Goal: Ask a question

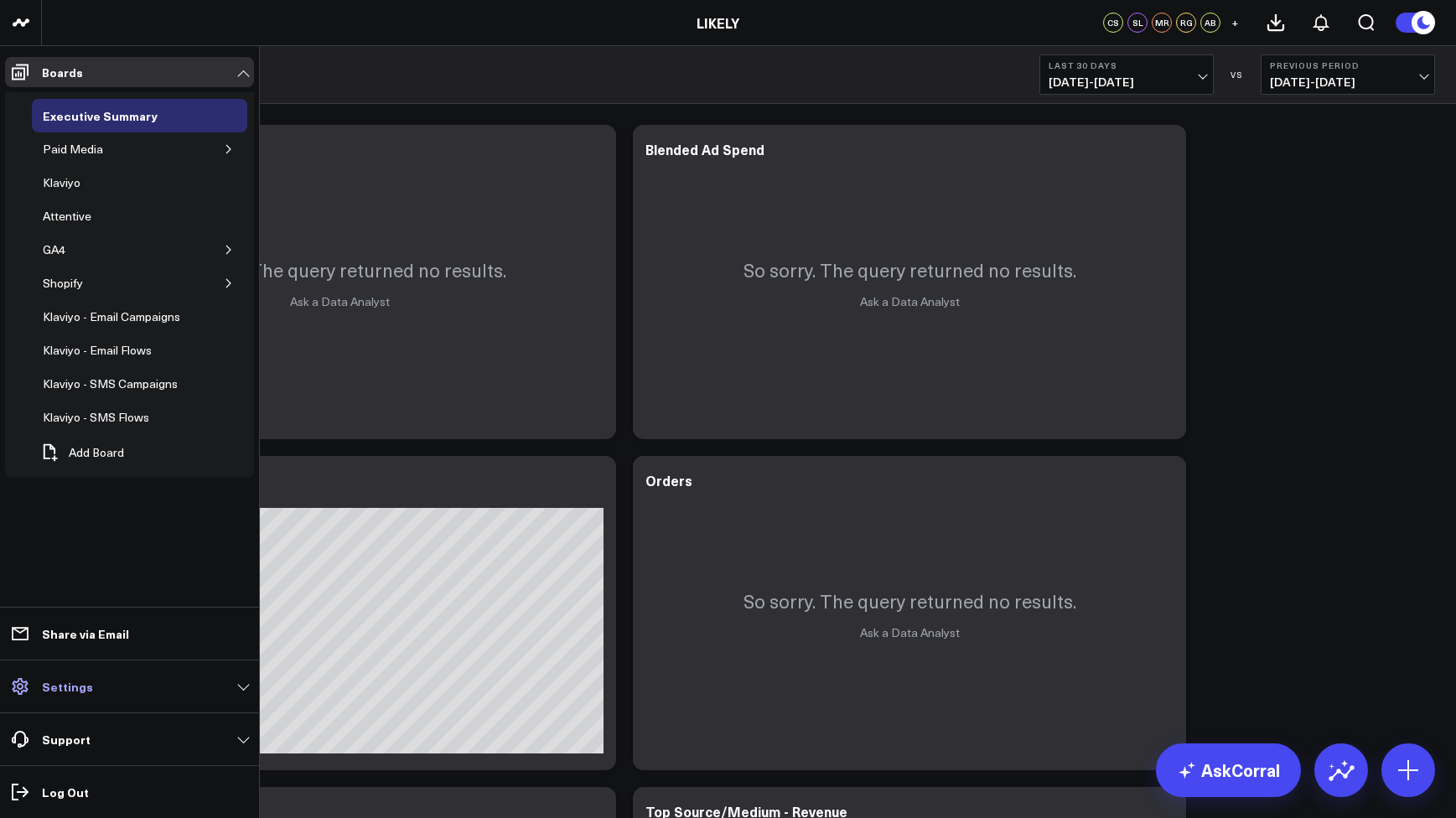
click at [42, 691] on p "Settings" at bounding box center [67, 687] width 51 height 14
click at [78, 693] on p "Settings" at bounding box center [67, 687] width 51 height 14
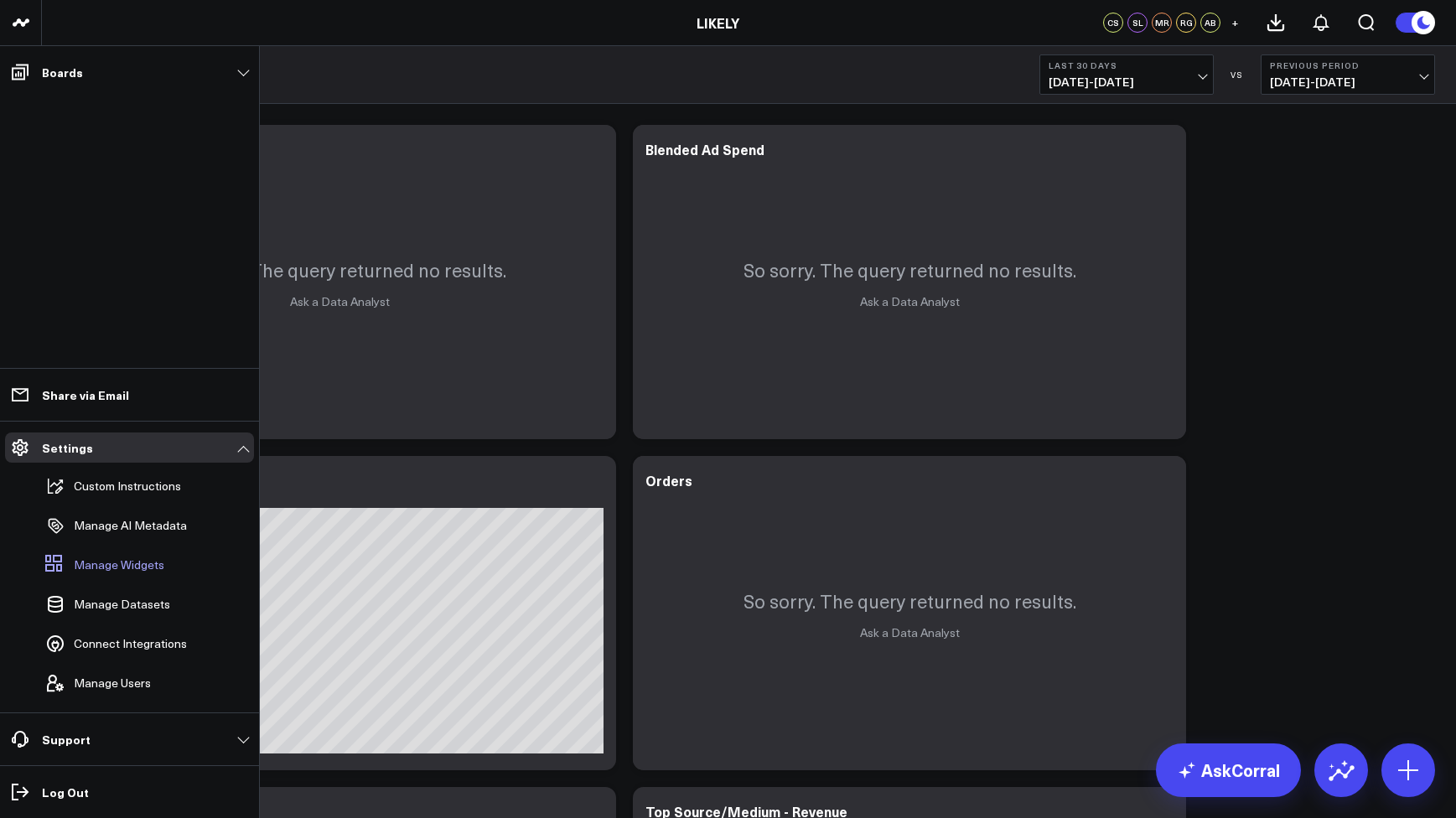
click at [109, 564] on span "Manage Widgets" at bounding box center [119, 565] width 90 height 14
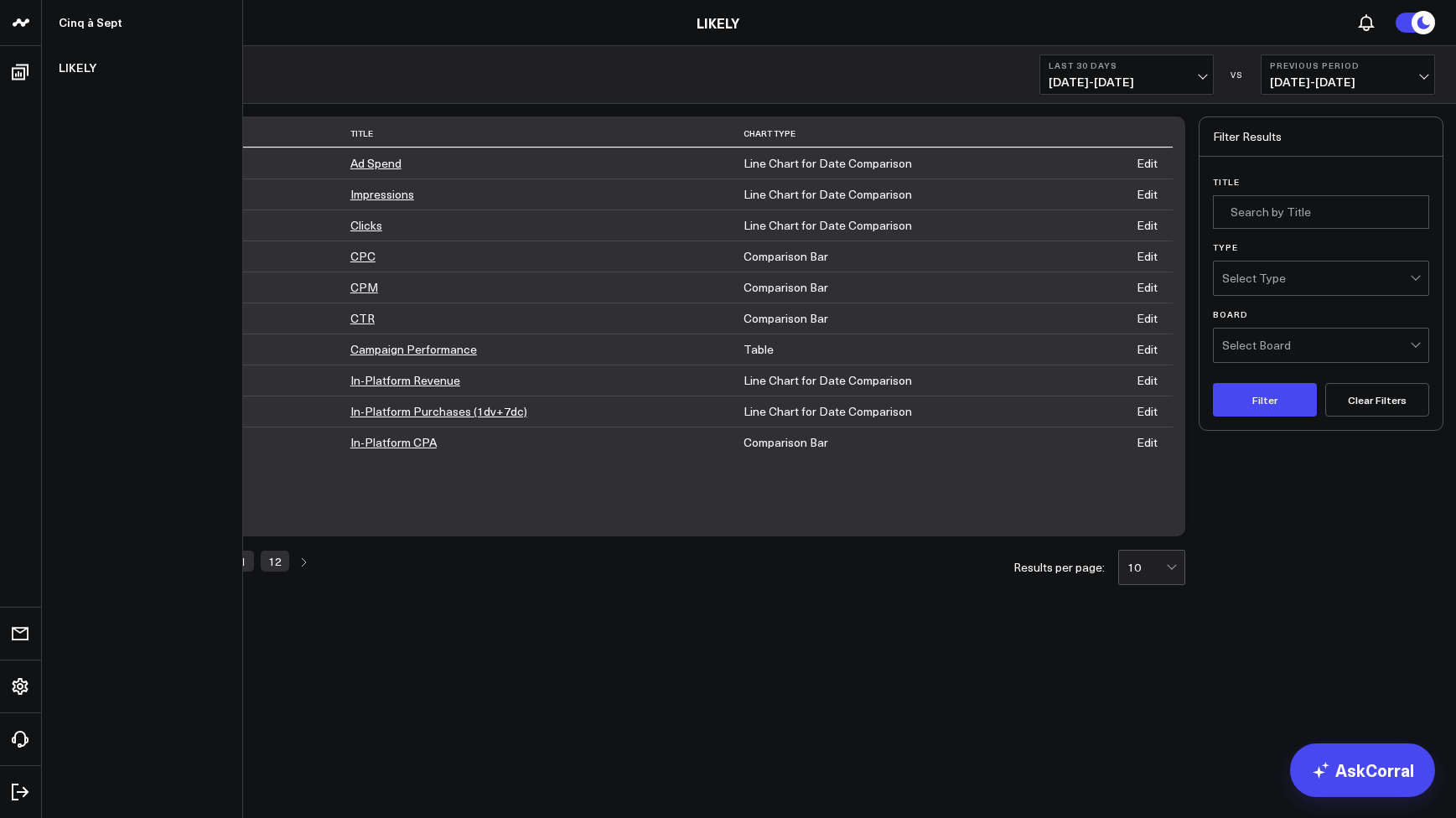
click at [17, 17] on icon at bounding box center [20, 22] width 20 height 20
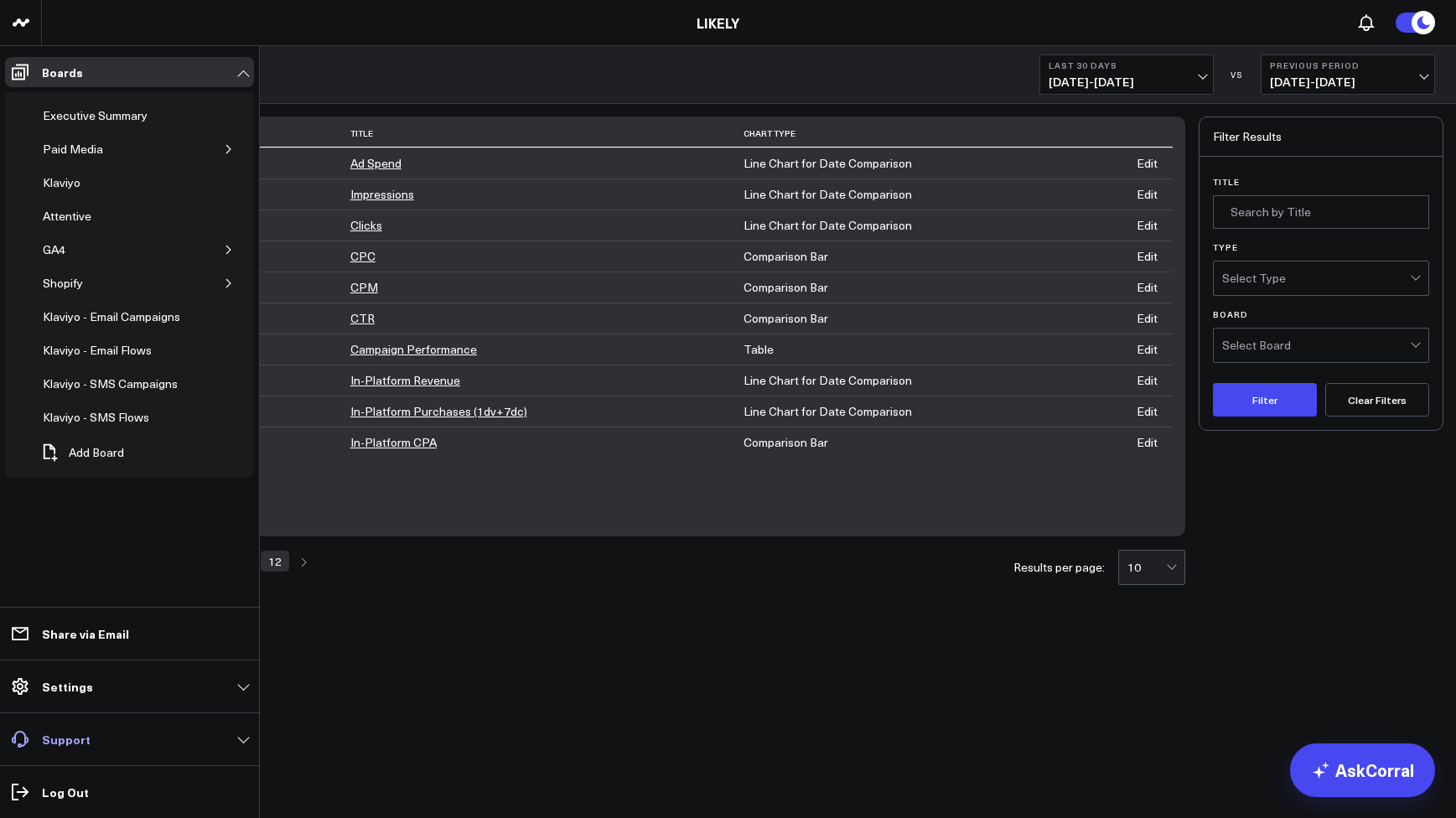
click at [71, 742] on p "Support" at bounding box center [66, 739] width 49 height 14
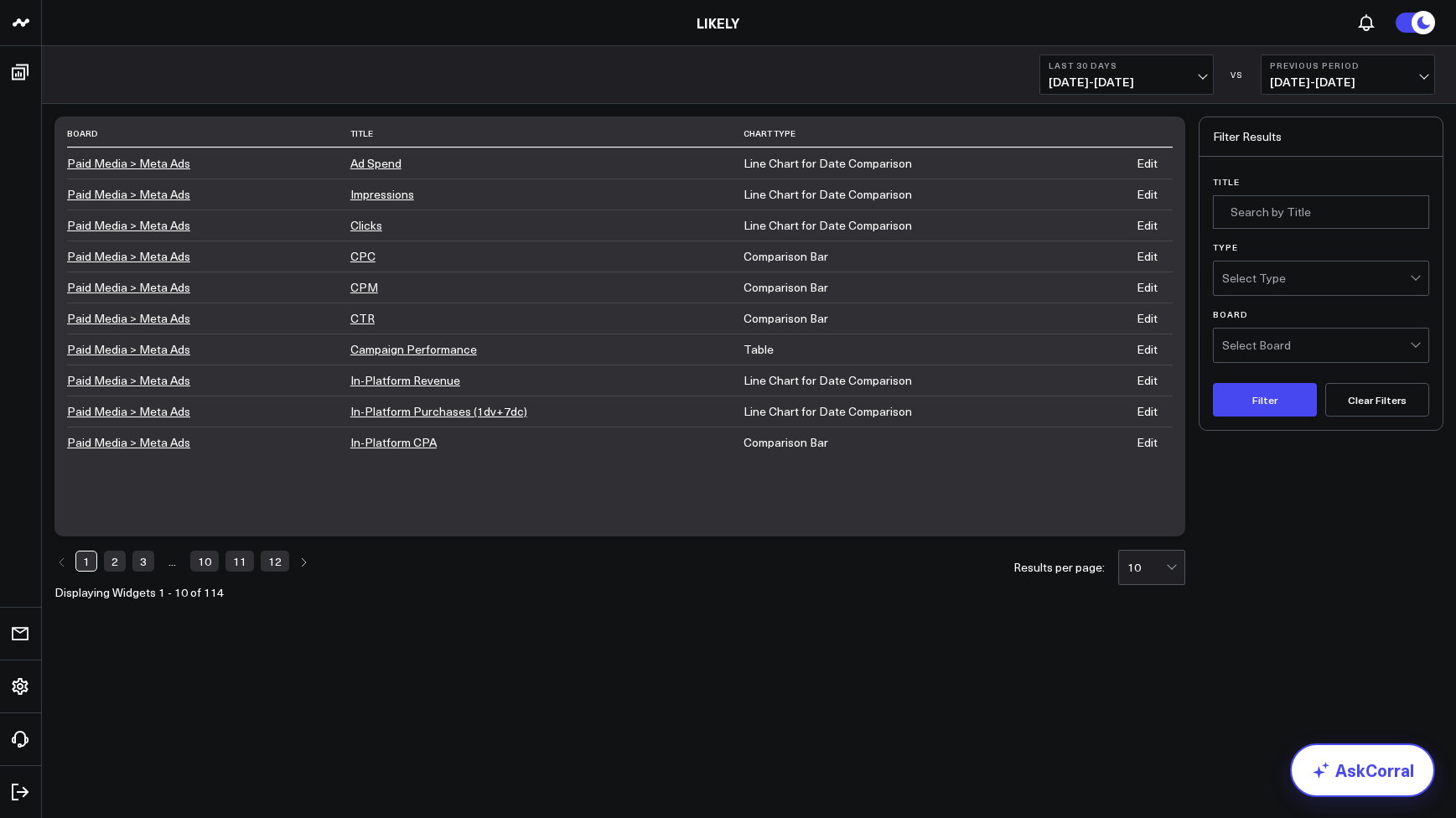
click at [1385, 769] on link "AskCorral" at bounding box center [1362, 770] width 145 height 53
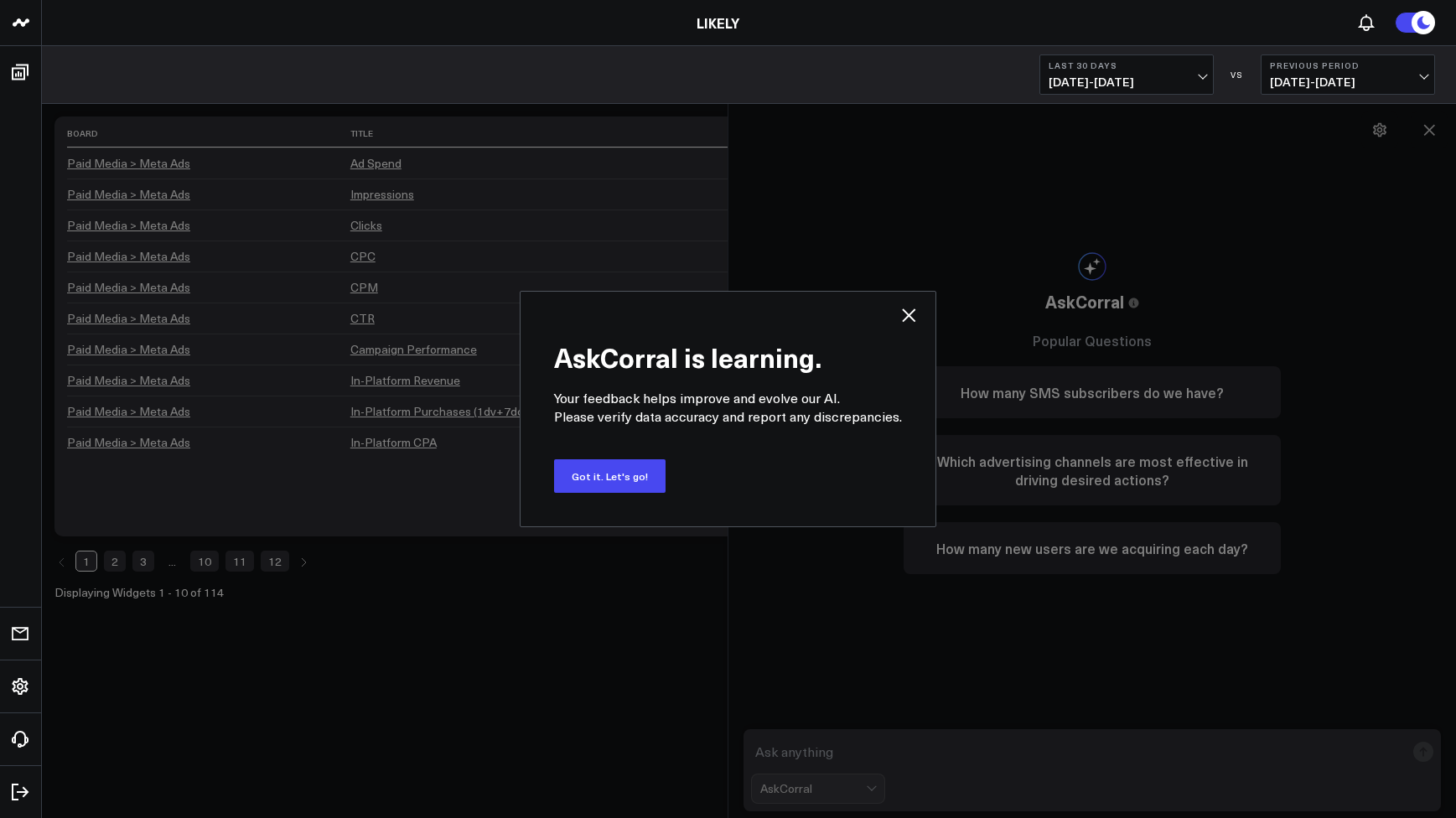
click at [918, 310] on div "AskCorral is learning. Your feedback helps improve and evolve our AI. Please ve…" at bounding box center [728, 408] width 417 height 236
click at [915, 310] on icon at bounding box center [908, 315] width 20 height 20
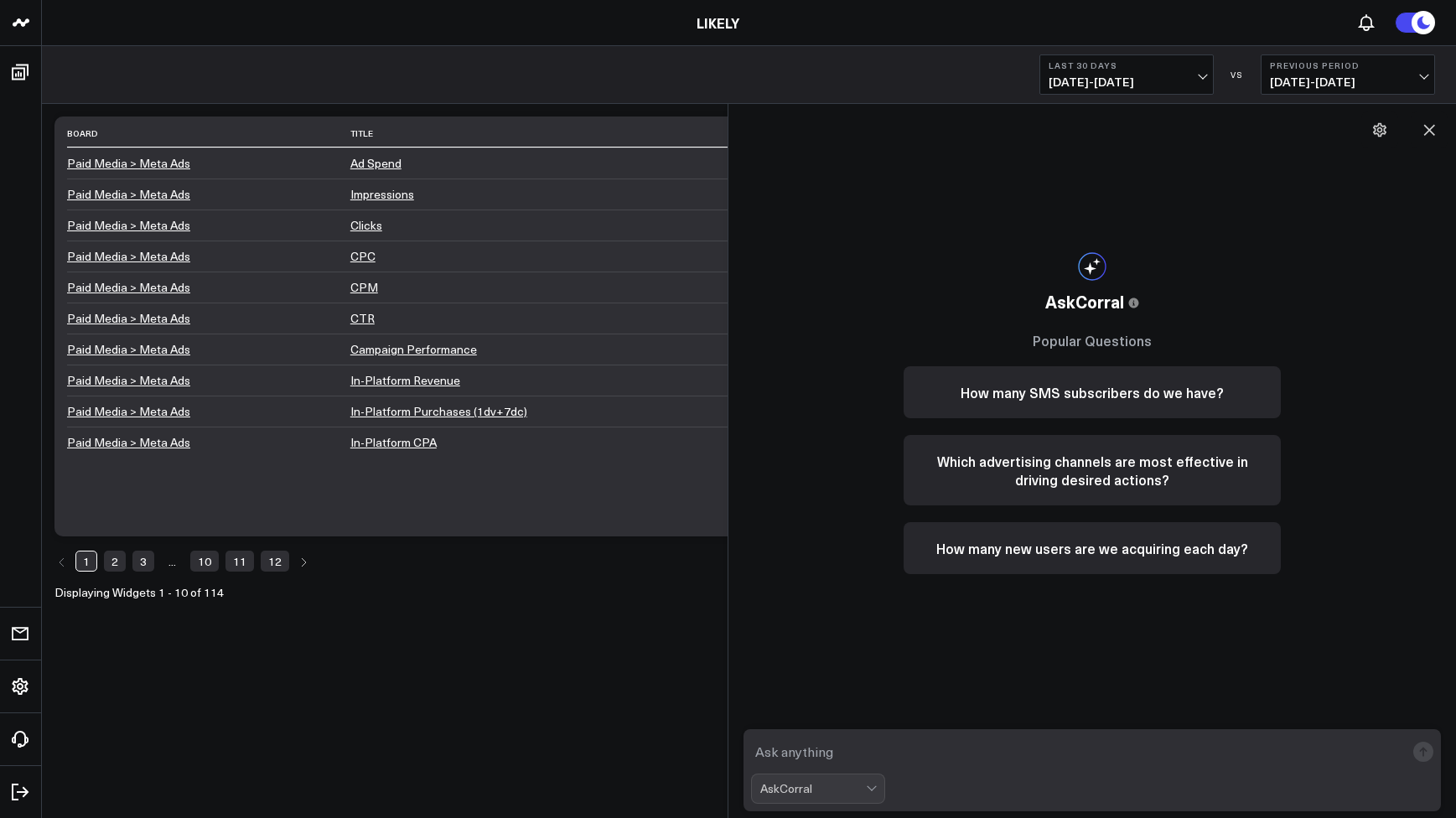
click at [866, 739] on textarea at bounding box center [1077, 752] width 654 height 30
paste textarea "9/20. $3500"
click at [1040, 749] on textarea "I need to pull invoice for our subscription (9/20. $3500" at bounding box center [1077, 752] width 654 height 30
click at [1129, 744] on textarea "I need to pull invoice for our subscription (9/20 - $3500" at bounding box center [1077, 752] width 654 height 30
type textarea "I need to pull invoice for our subscription (9/20 - $3500)"
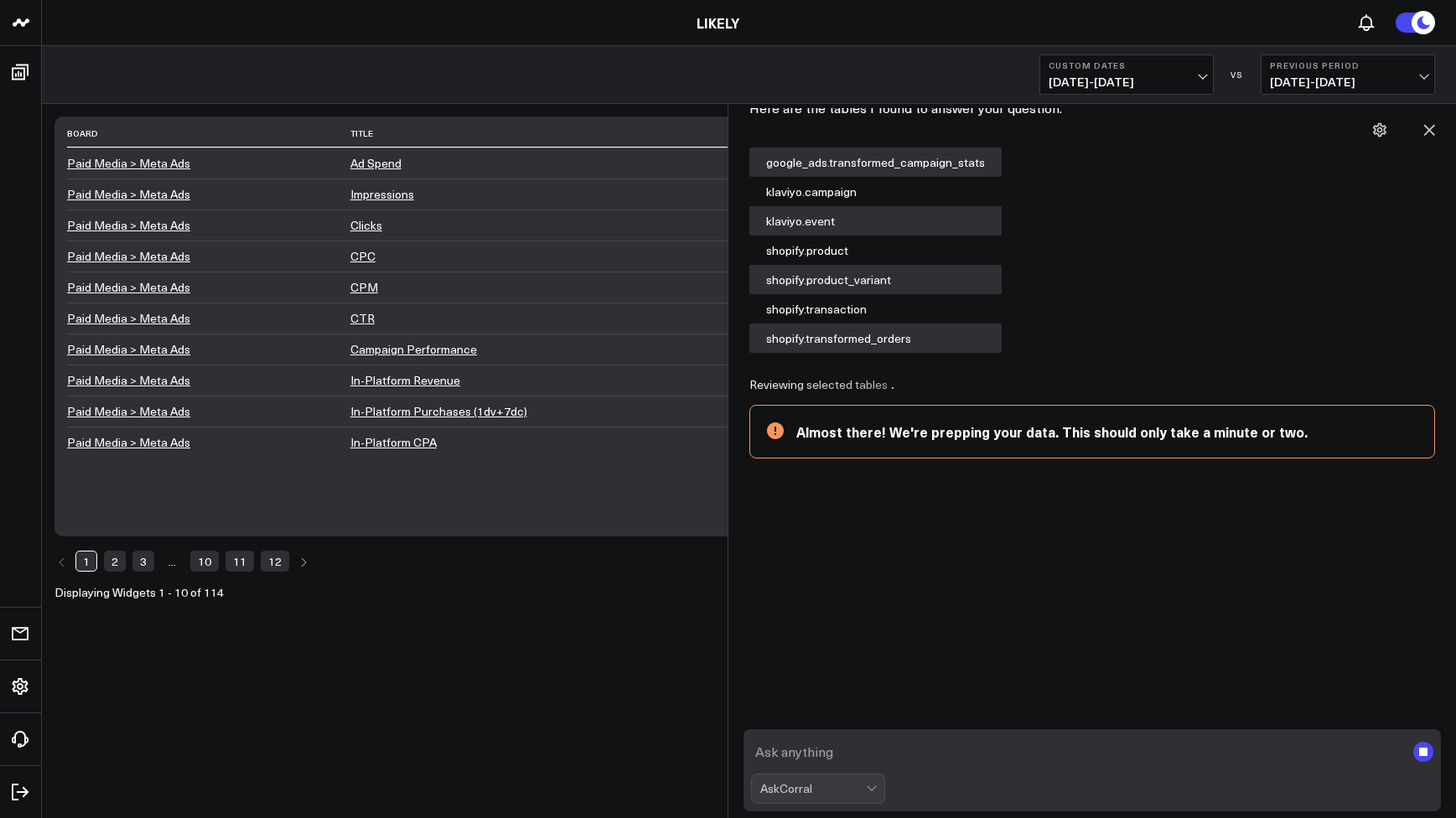
scroll to position [7, 0]
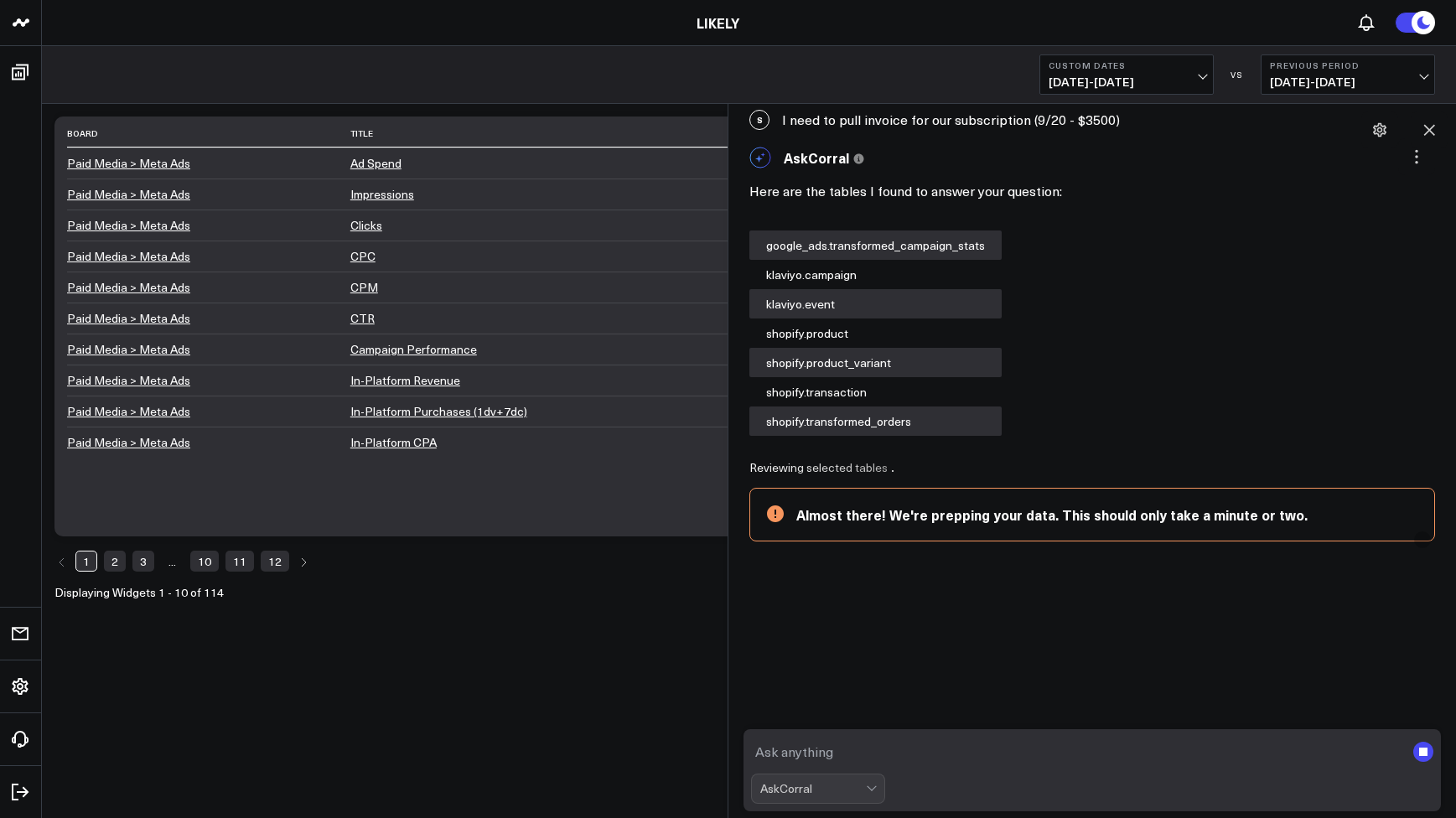
type textarea "j"
type textarea "nope"
type textarea "\"
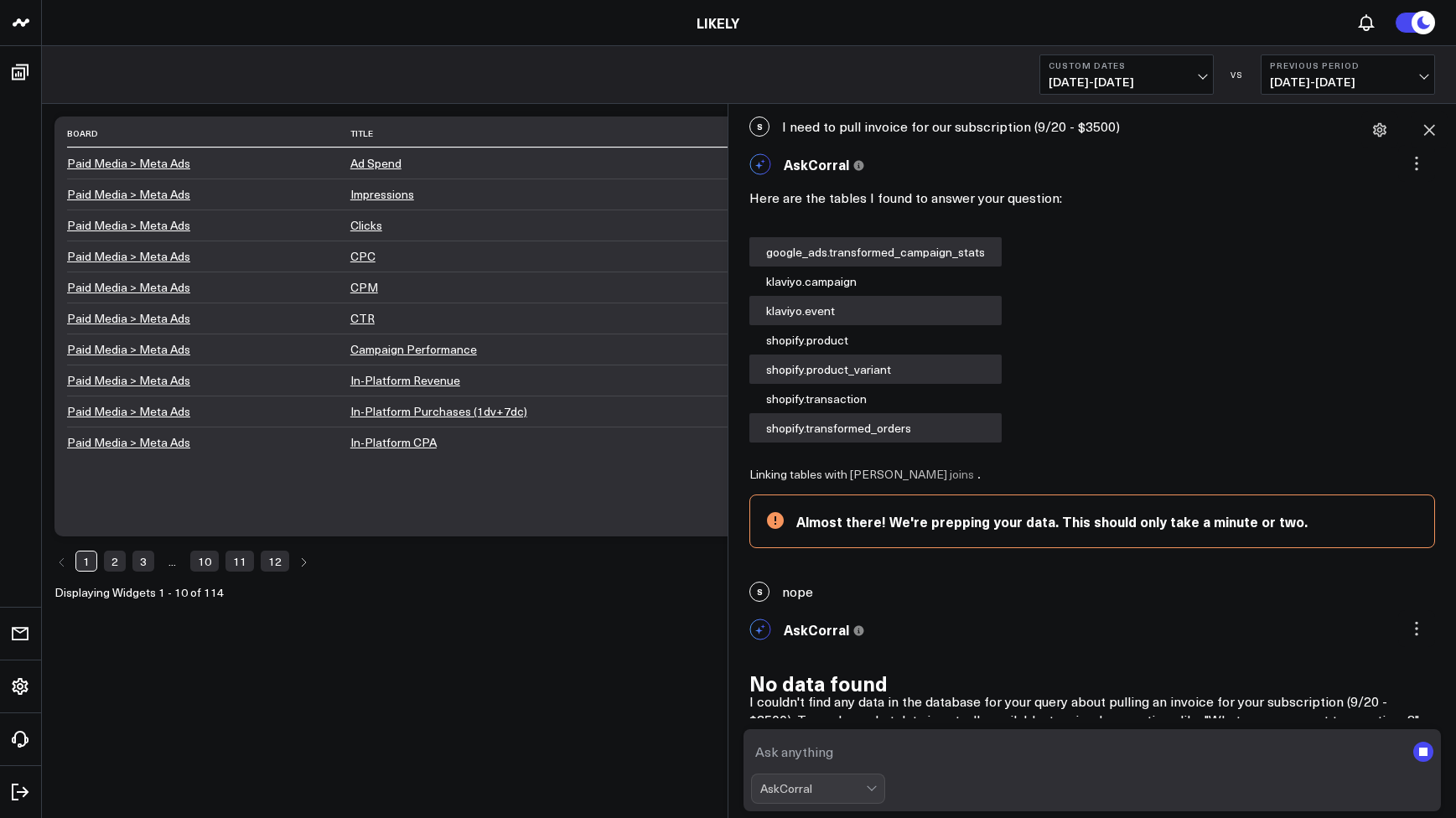
click at [1426, 752] on rect "submit" at bounding box center [1423, 752] width 9 height 9
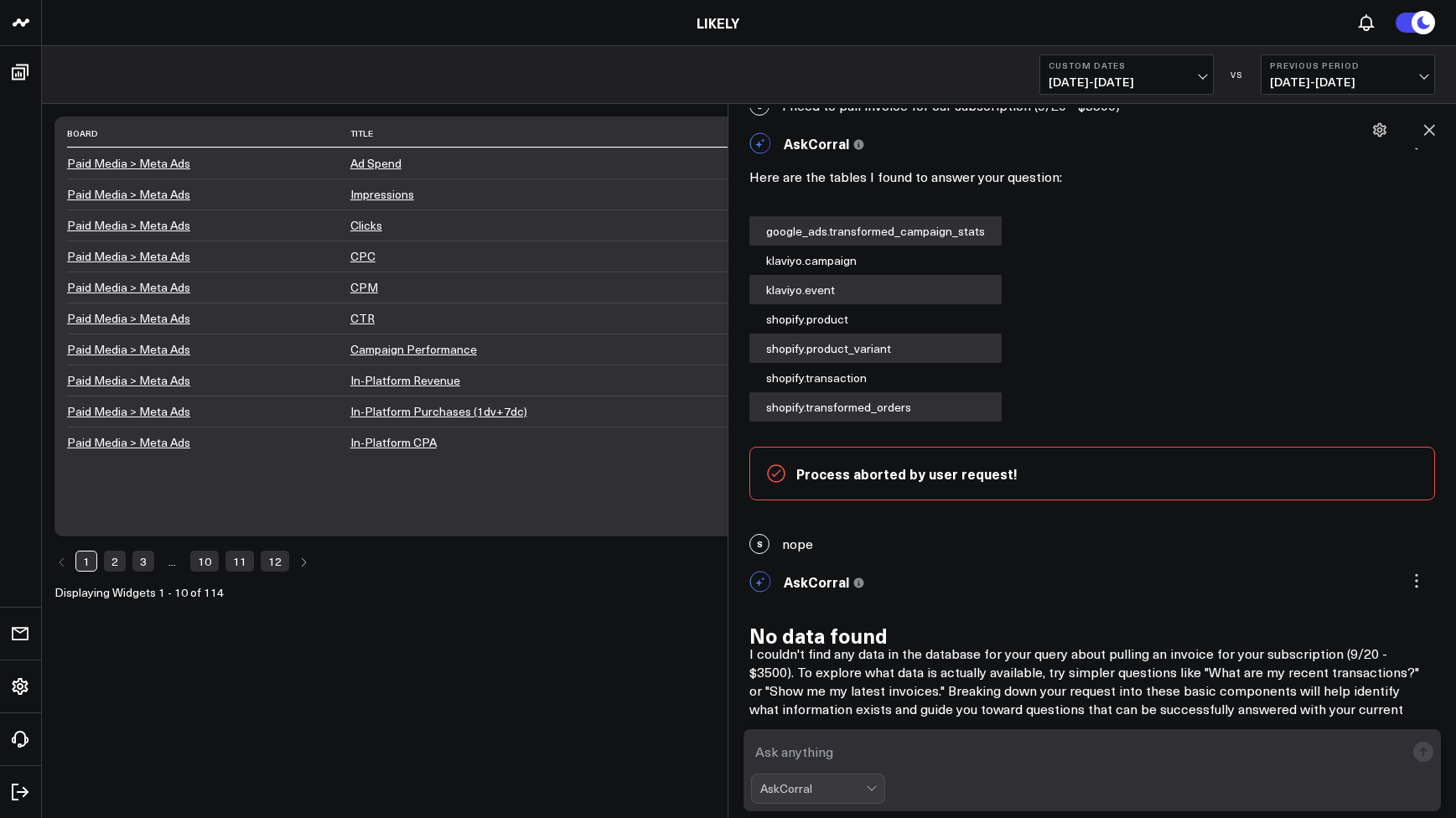
click at [830, 791] on div "AskCorral" at bounding box center [813, 789] width 106 height 14
click at [859, 784] on div "AskCorral" at bounding box center [813, 789] width 106 height 14
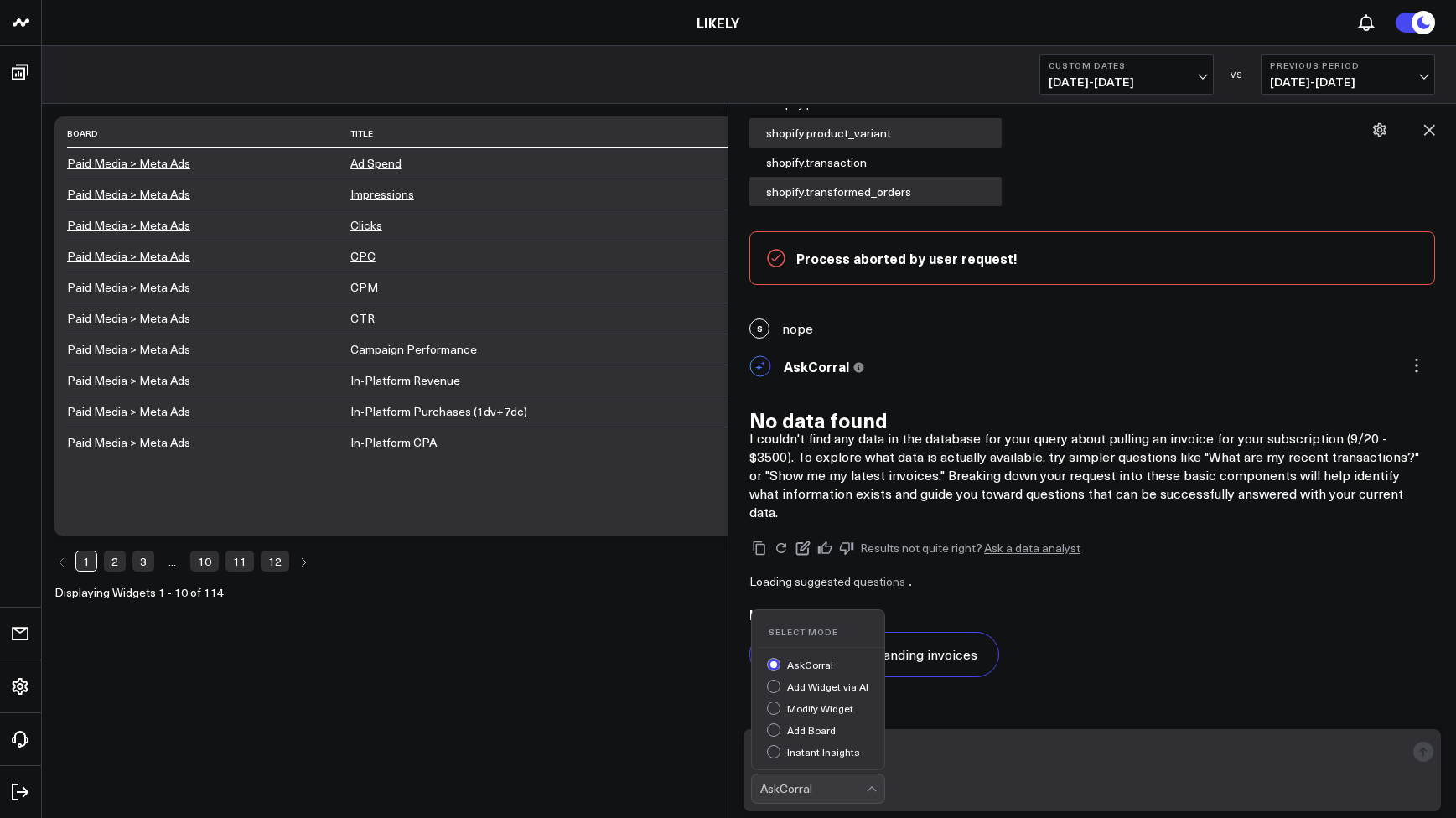
scroll to position [218, 0]
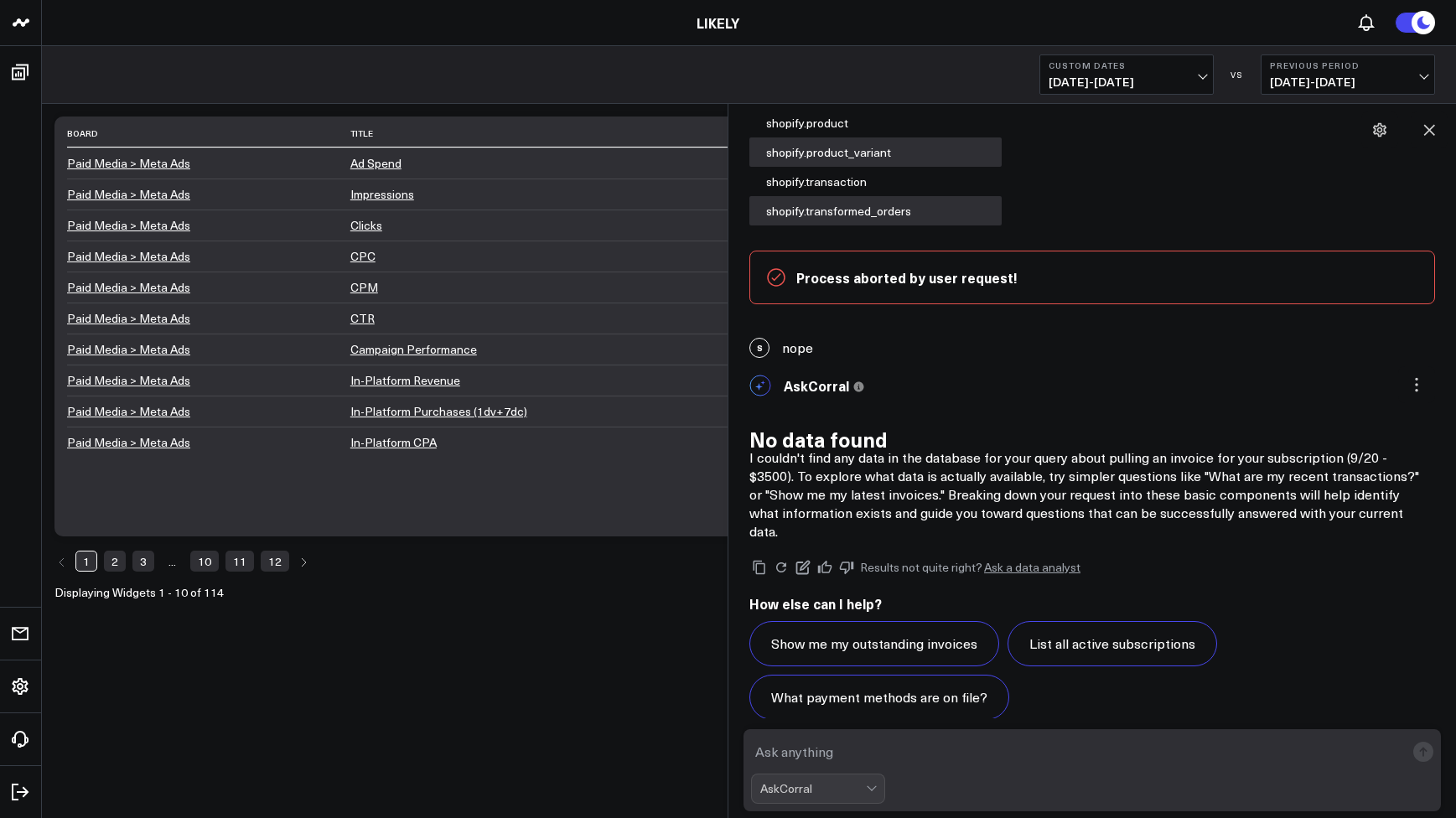
click at [876, 758] on textarea at bounding box center [1077, 752] width 654 height 30
click at [881, 756] on textarea at bounding box center [1077, 752] width 654 height 30
click at [1124, 630] on button "List all active subscriptions" at bounding box center [1112, 644] width 210 height 46
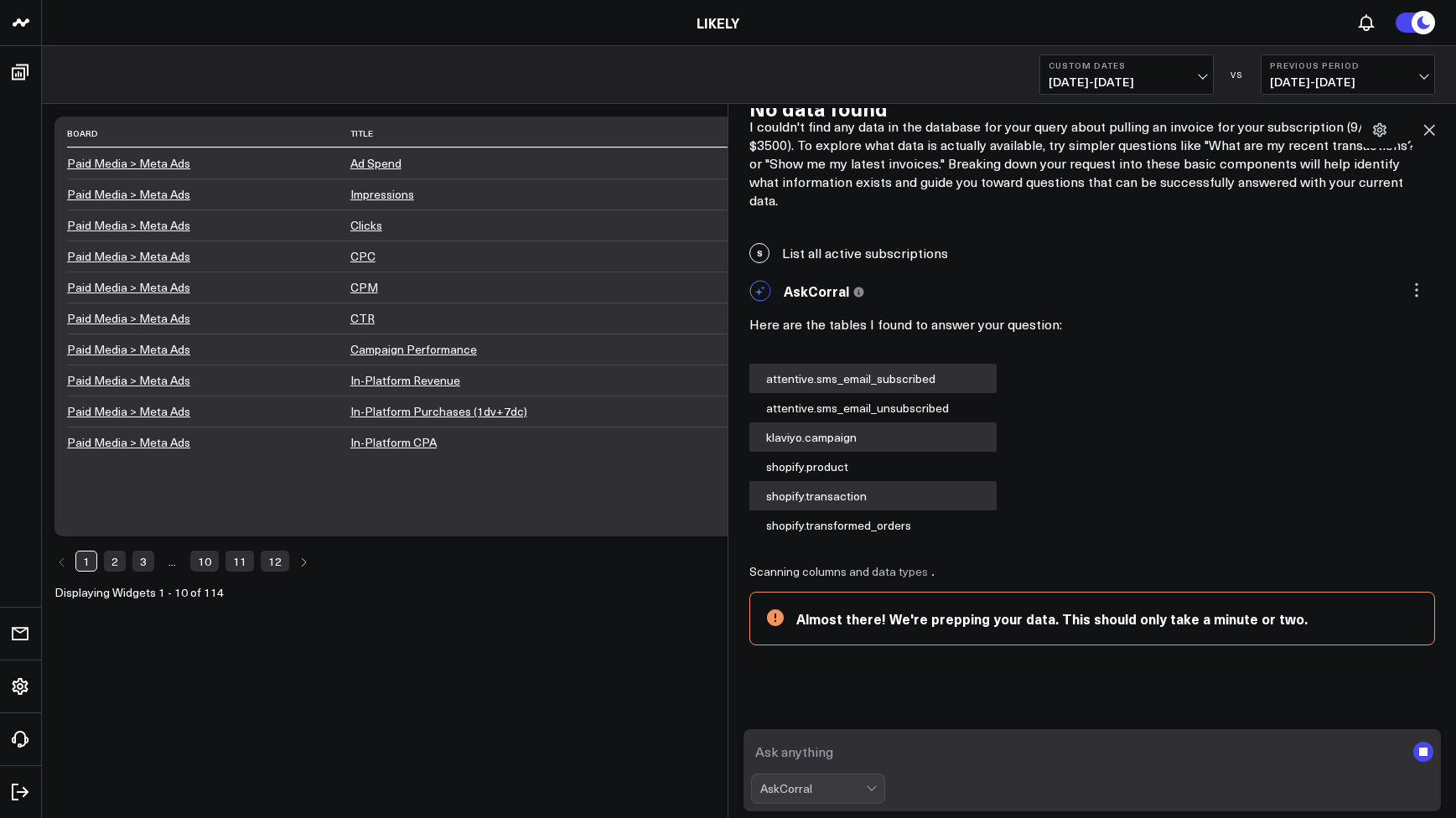
scroll to position [547, 0]
click at [914, 750] on textarea at bounding box center [1077, 752] width 654 height 30
type textarea "speak with support"
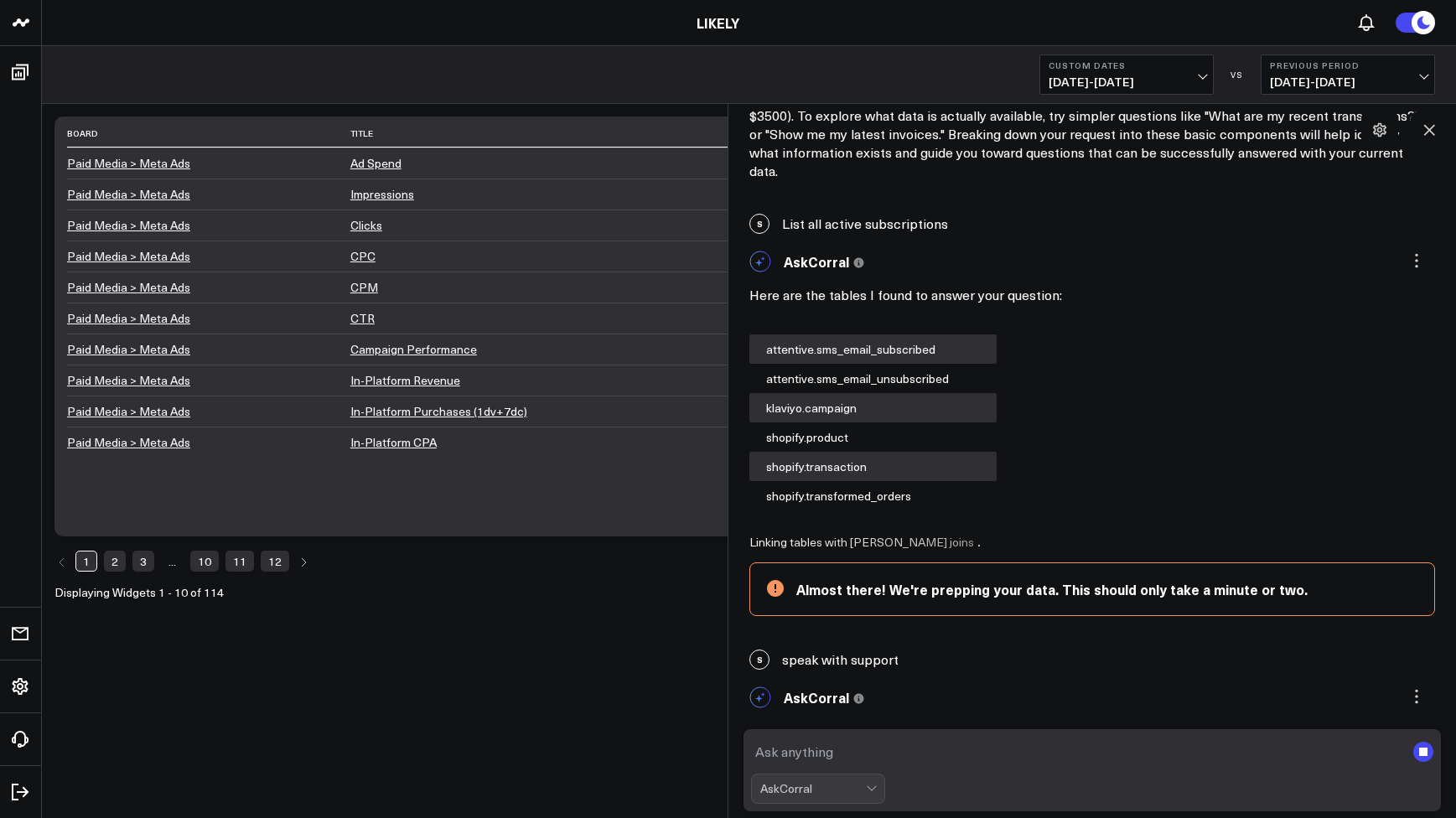
scroll to position [0, 0]
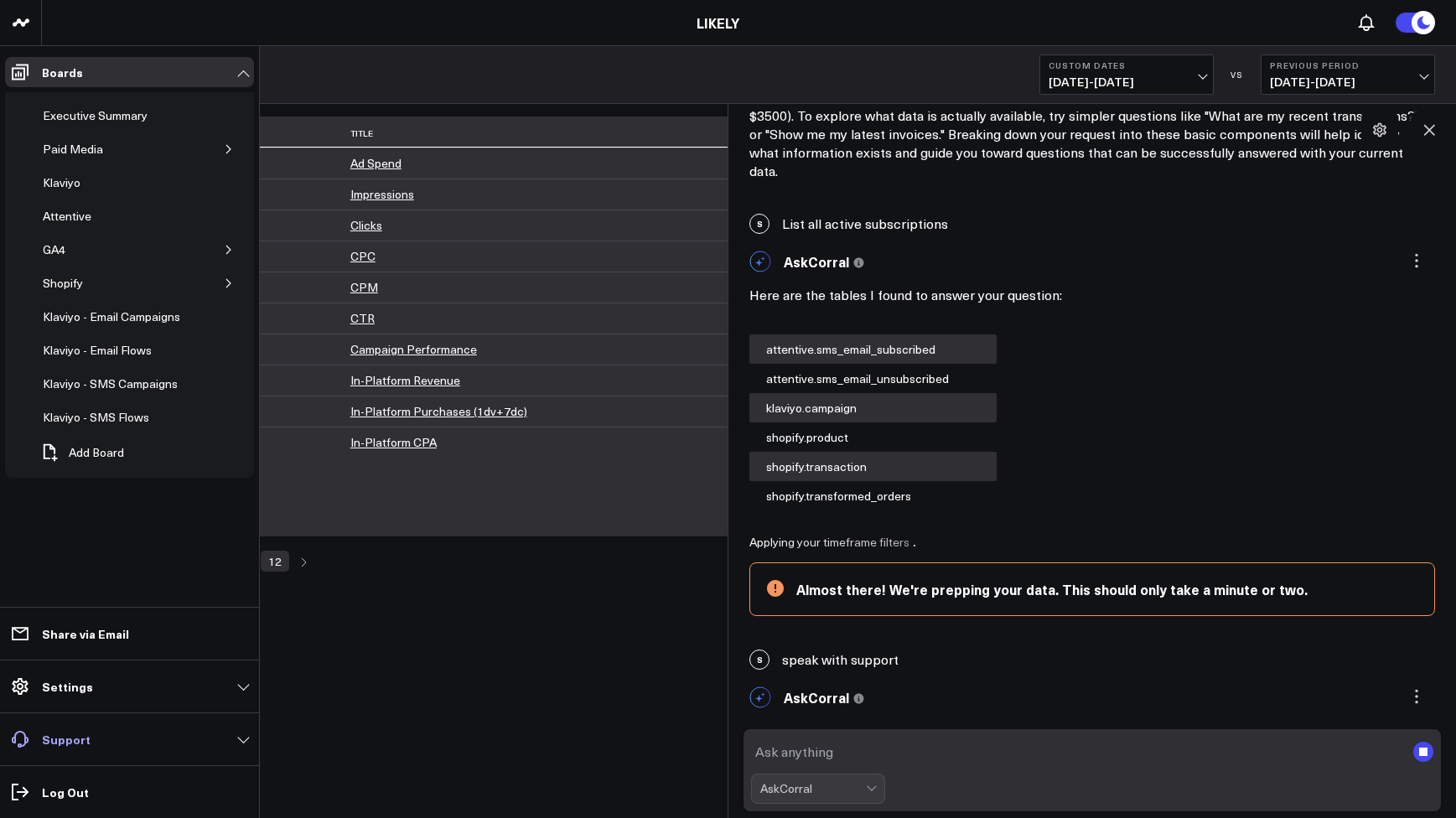
click at [58, 737] on p "Support" at bounding box center [66, 739] width 49 height 14
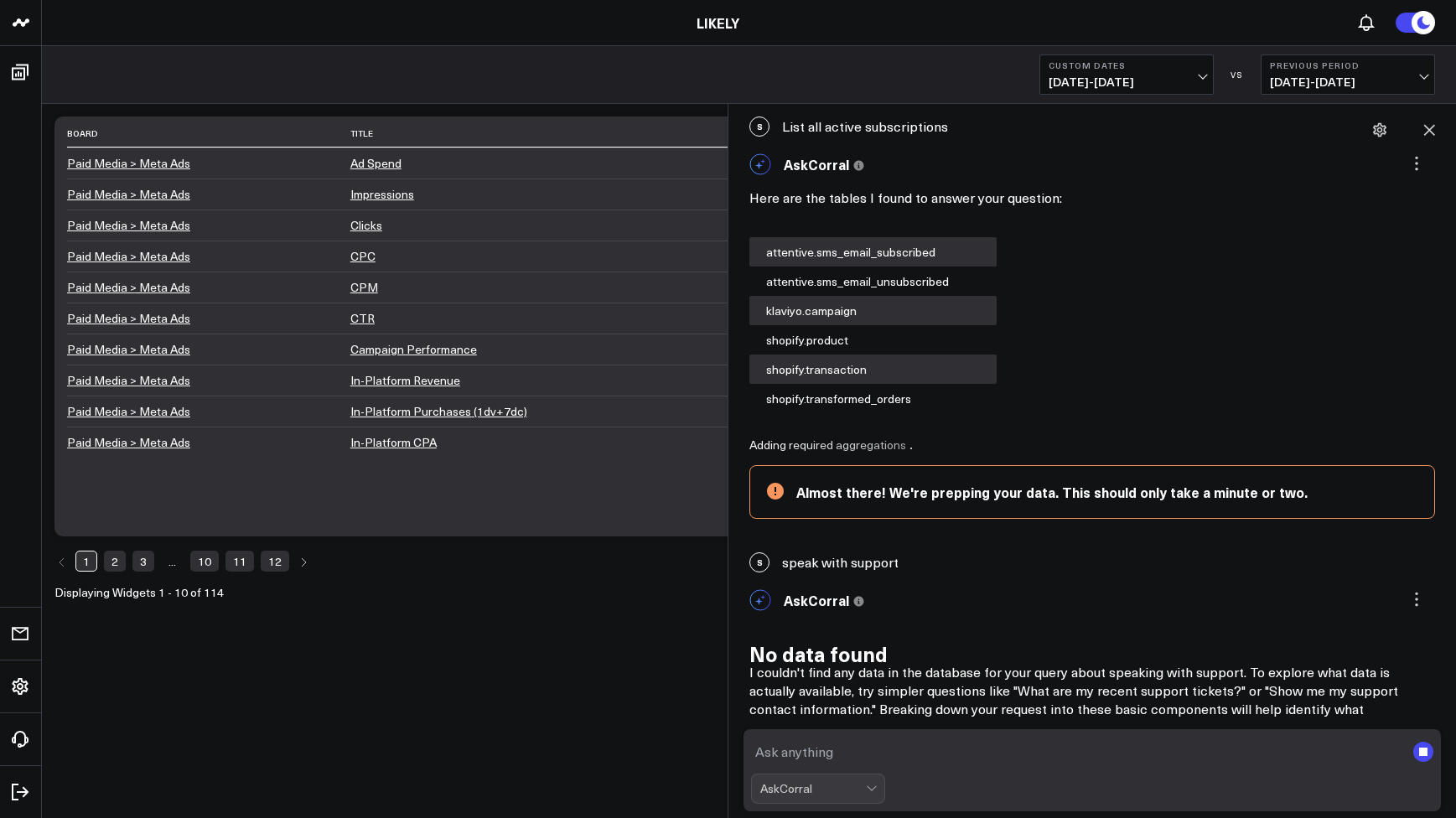
click at [991, 765] on textarea at bounding box center [1077, 752] width 654 height 30
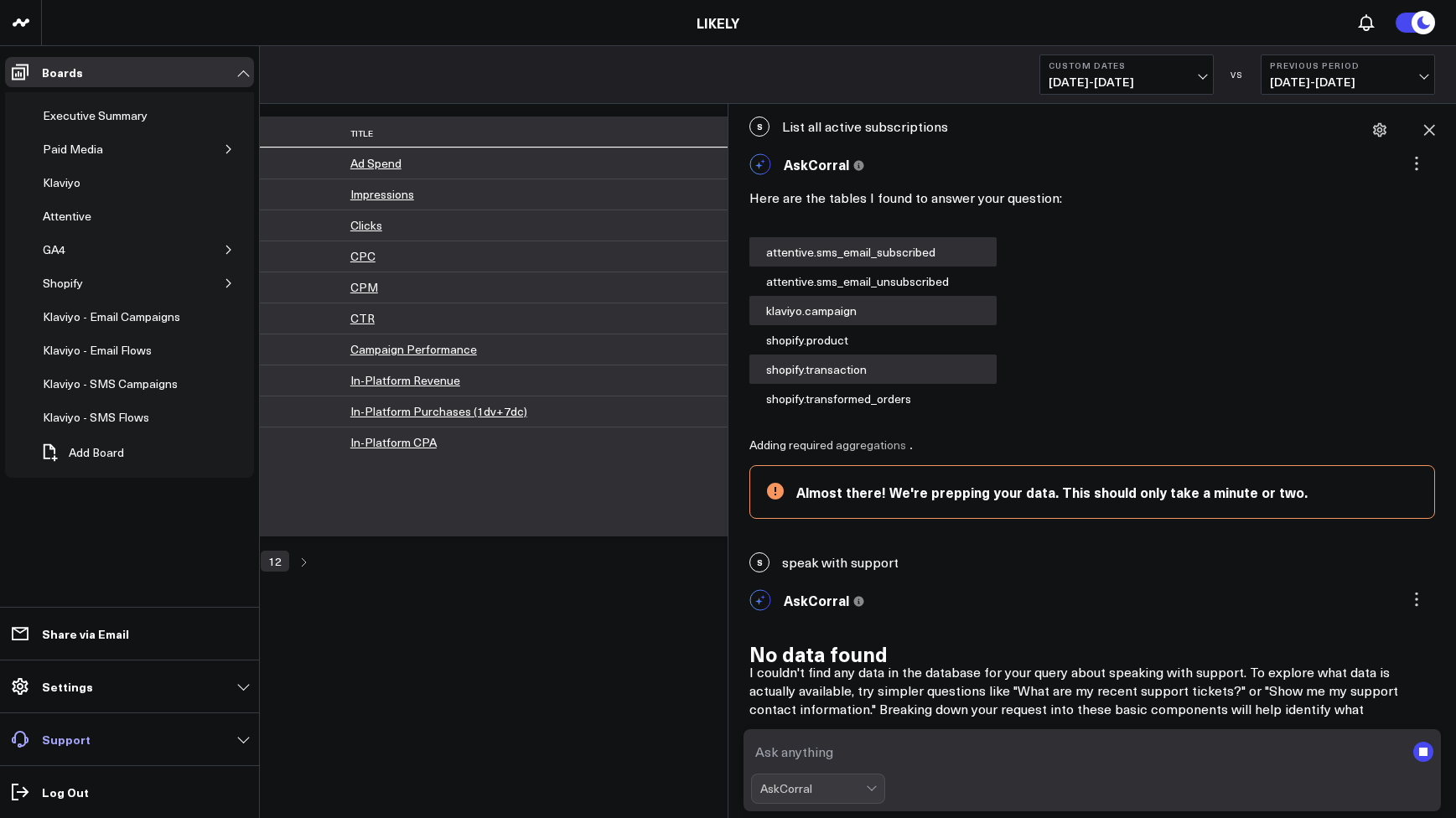
click at [33, 734] on span at bounding box center [19, 739] width 30 height 30
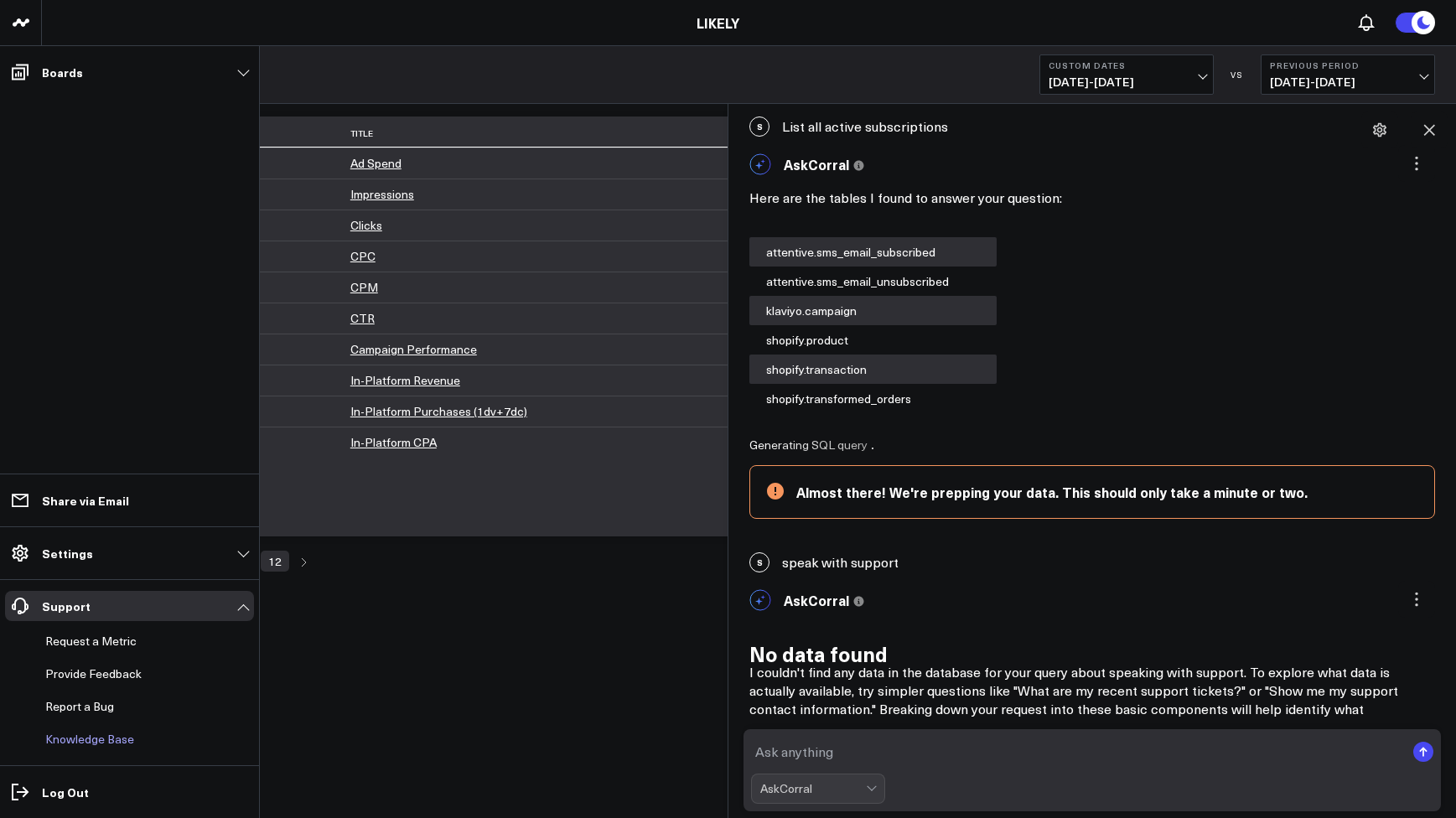
scroll to position [871, 0]
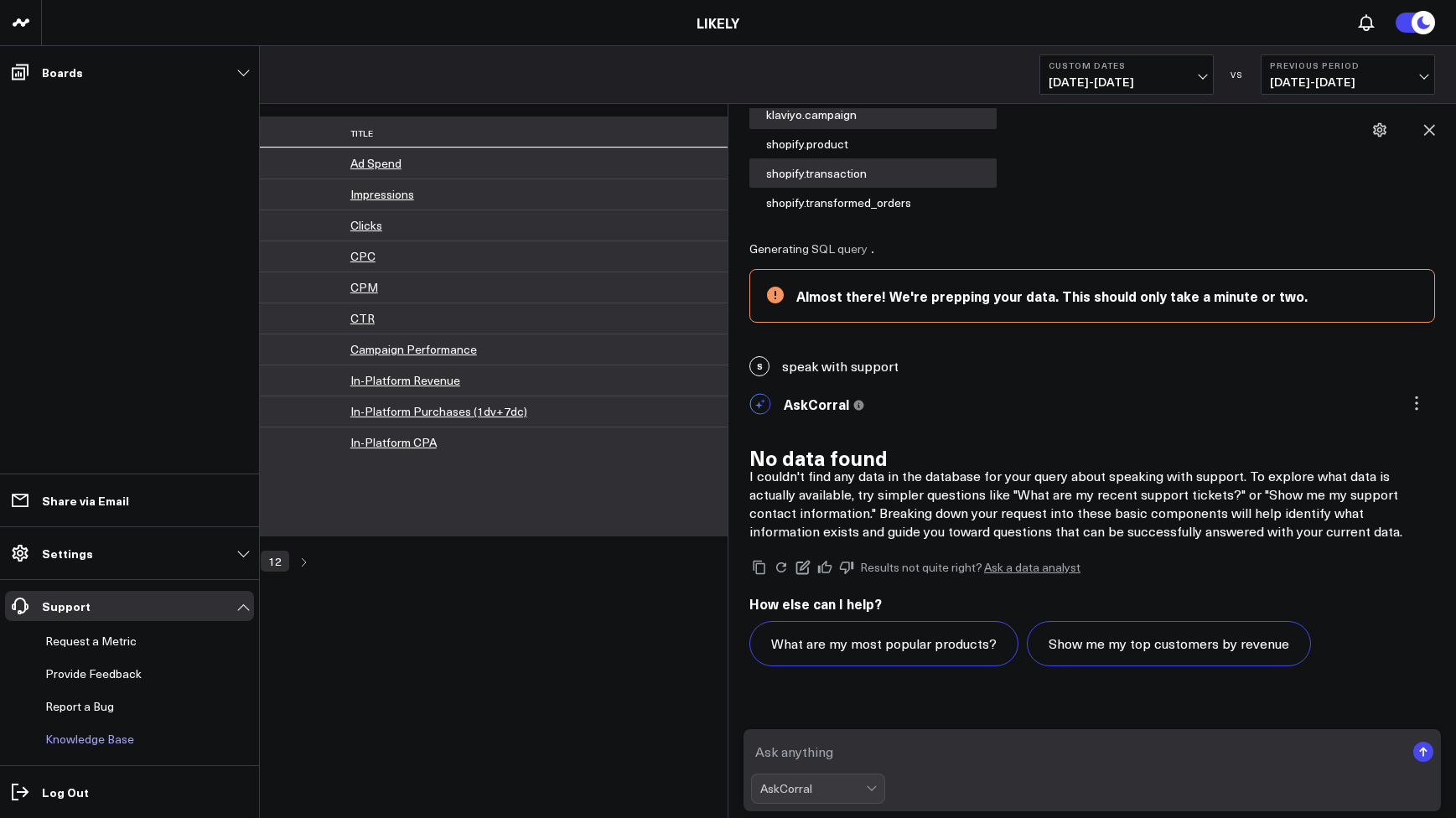
click at [89, 734] on link "Knowledge Base" at bounding box center [121, 739] width 165 height 30
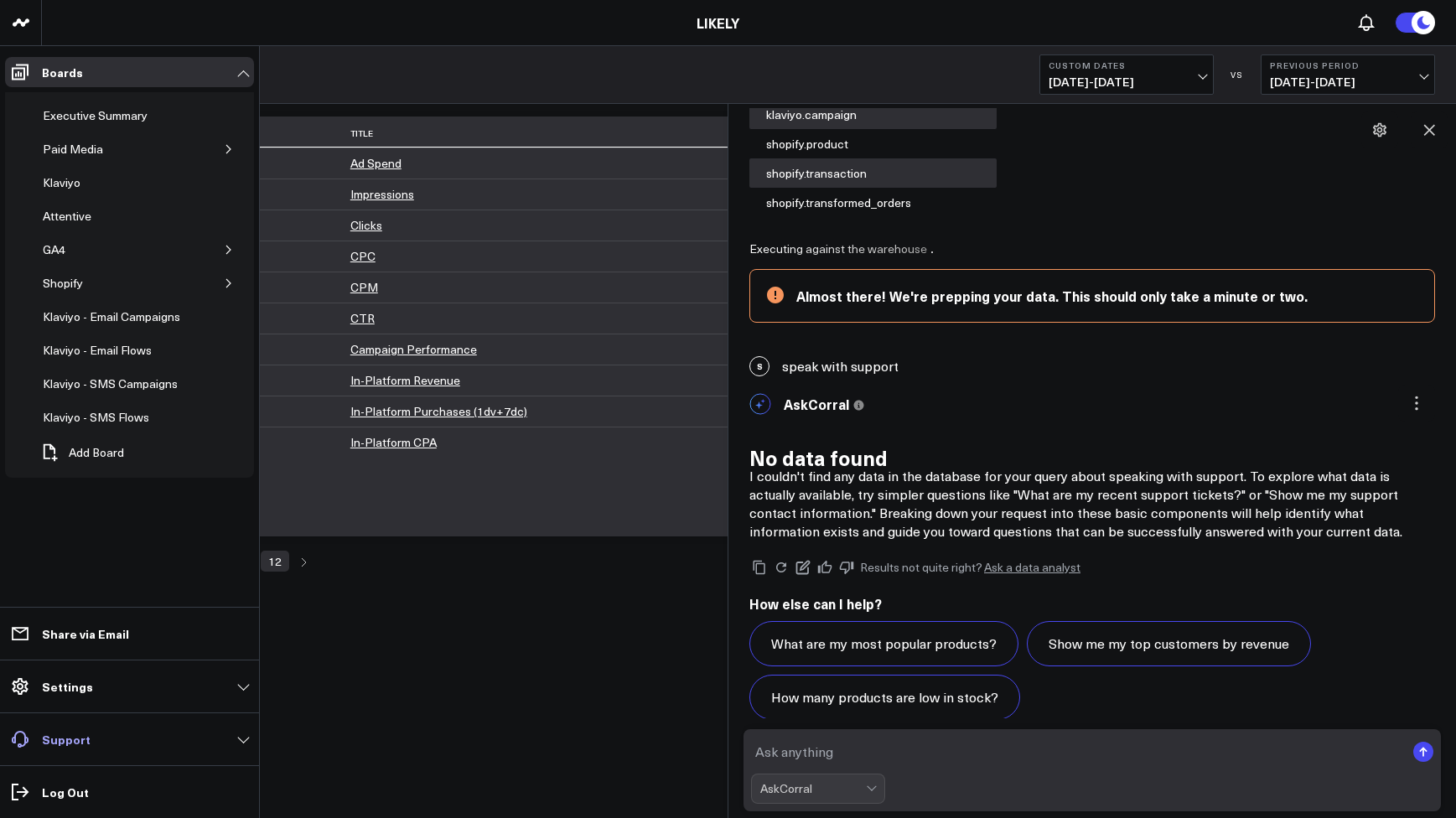
click at [84, 754] on link "Support" at bounding box center [129, 739] width 249 height 30
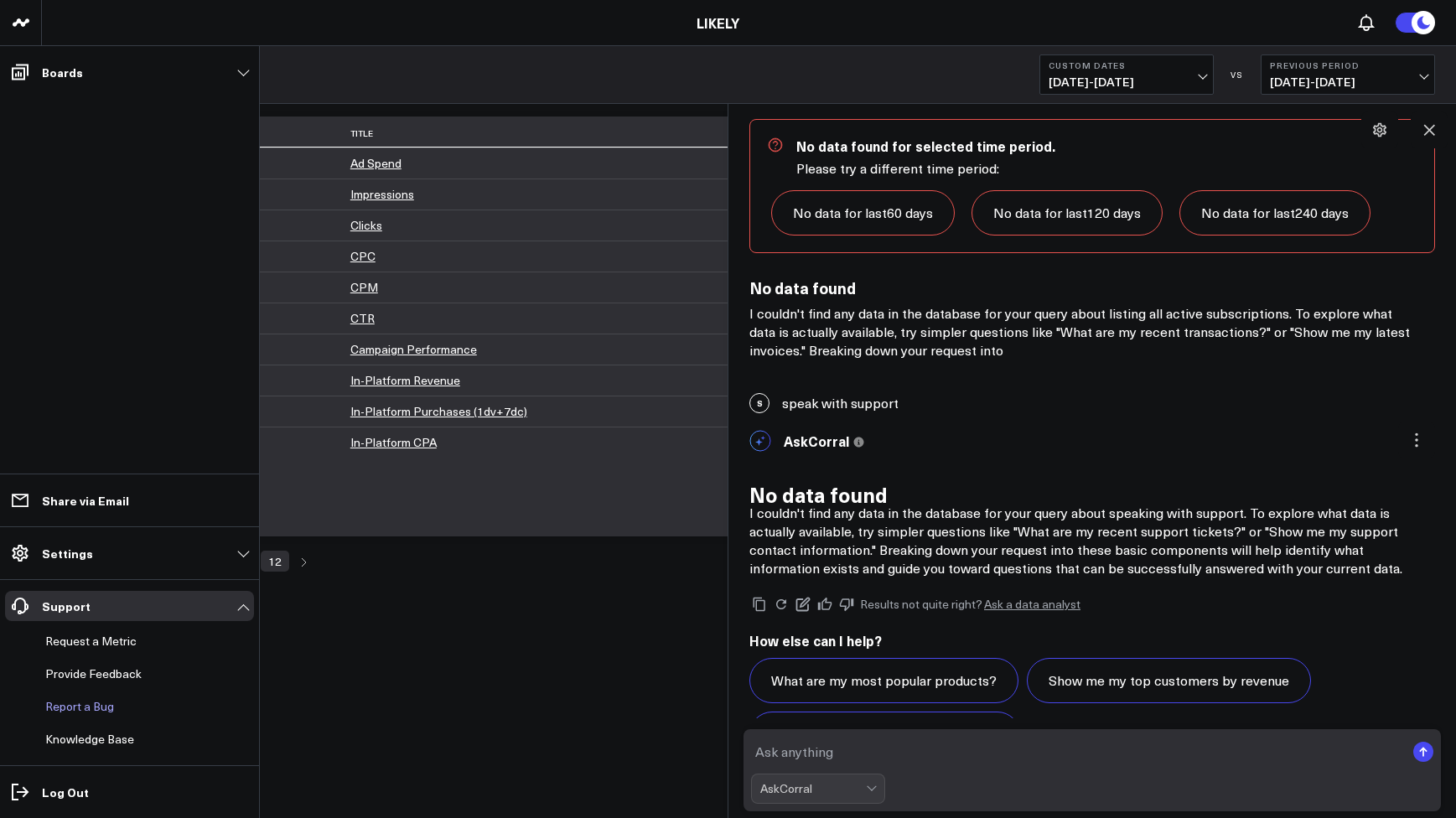
scroll to position [1346, 0]
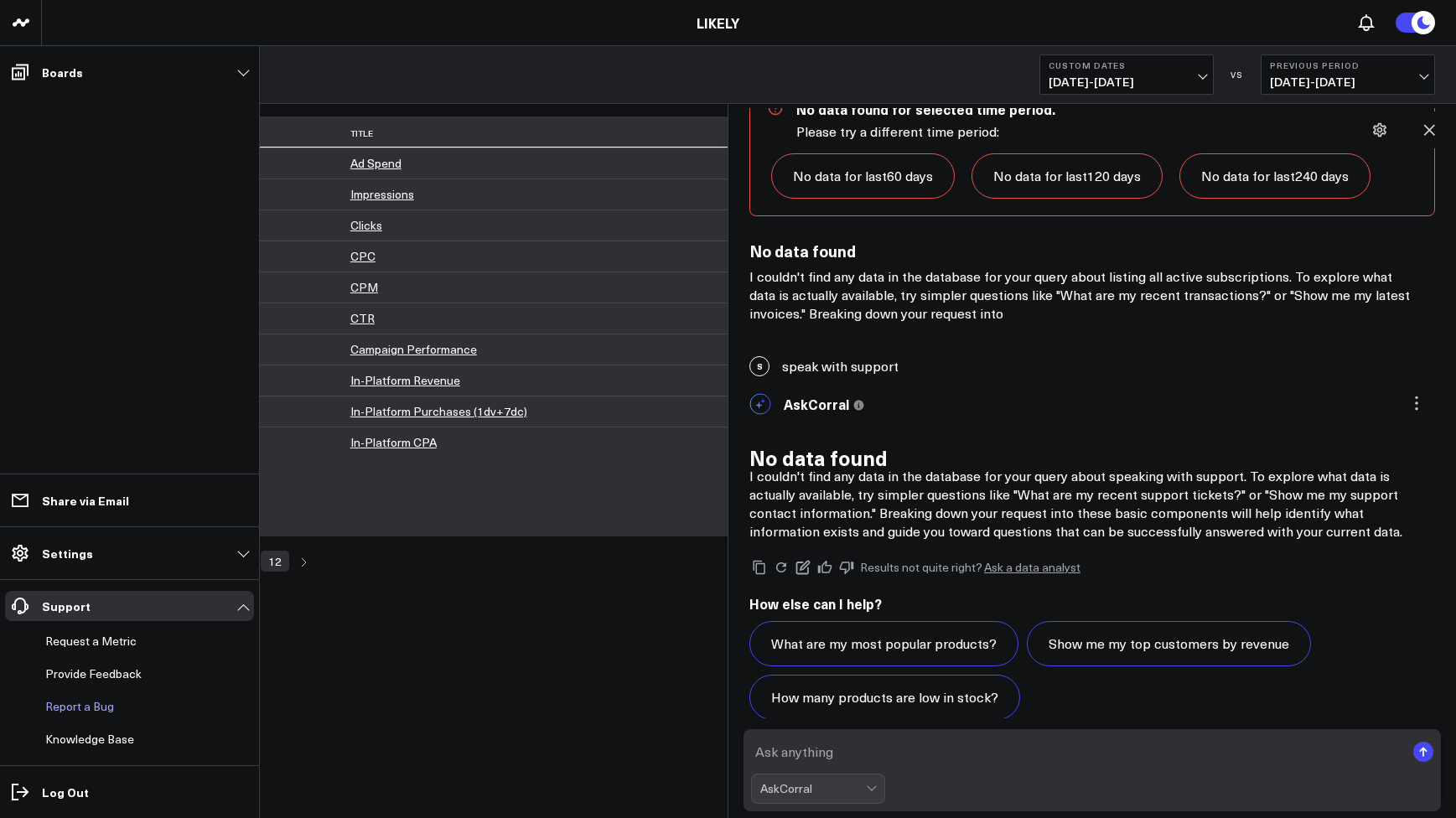
click at [92, 708] on button "Report a Bug" at bounding box center [77, 706] width 76 height 30
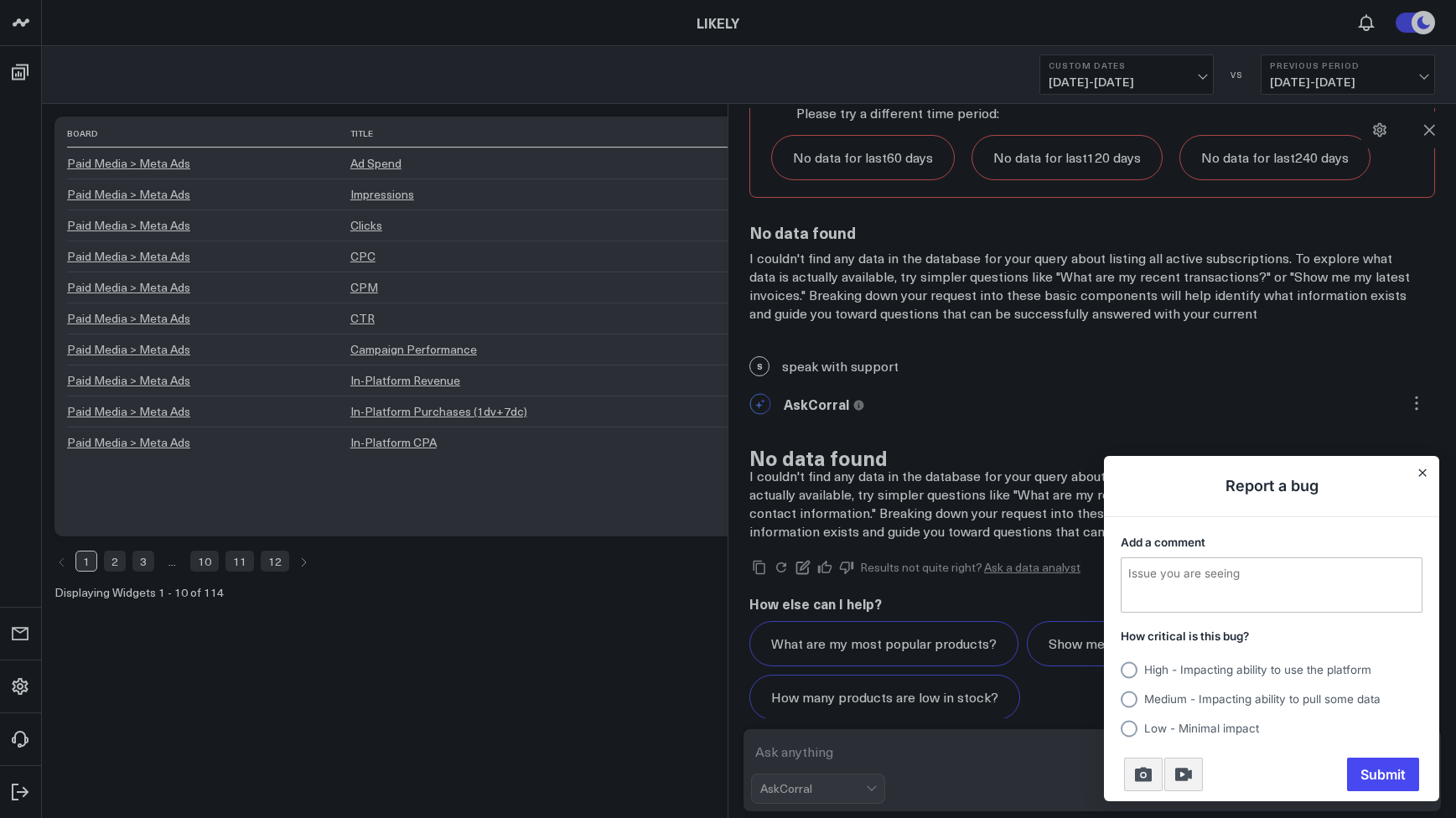
scroll to position [1265, 0]
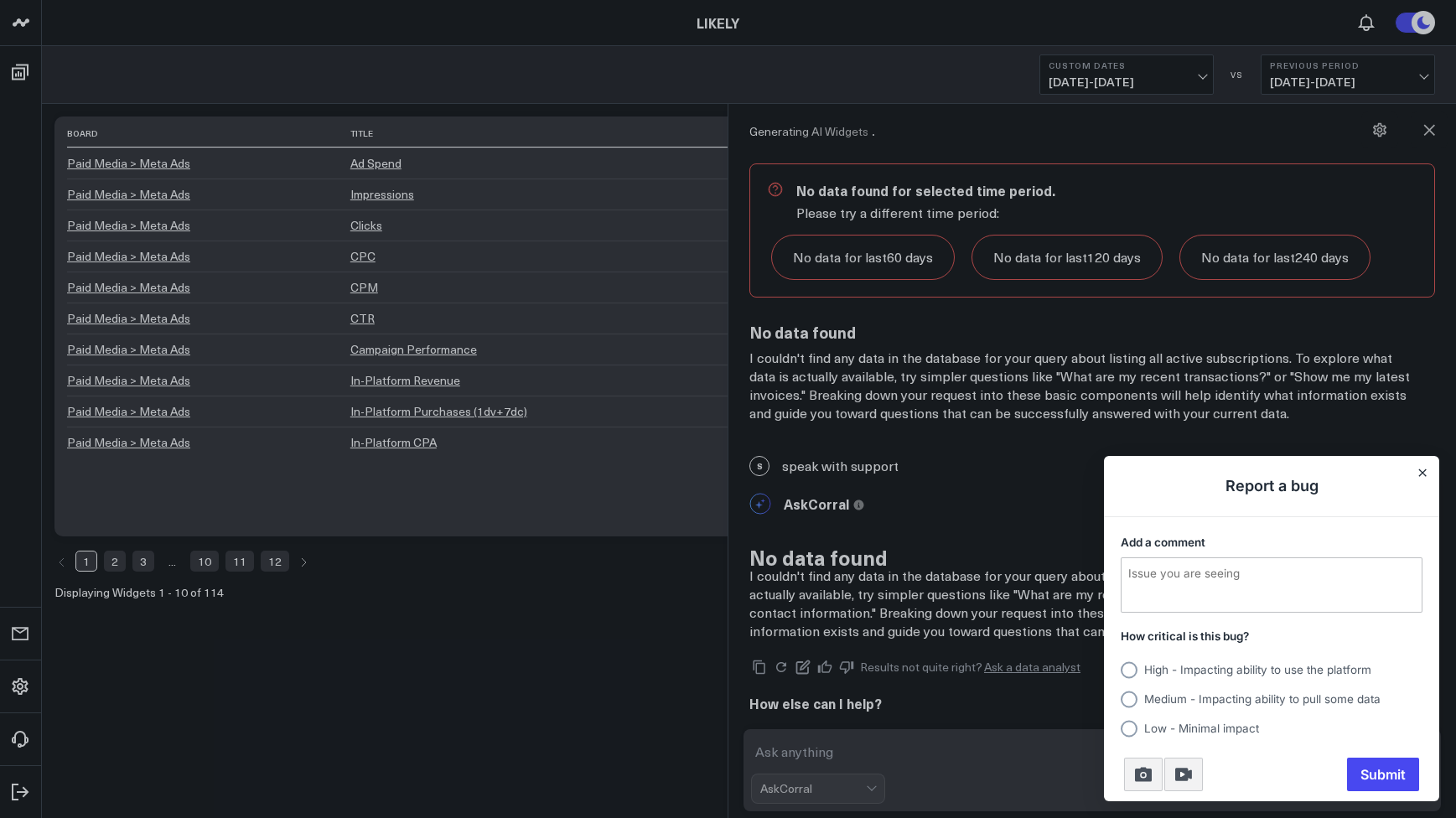
click at [1447, 125] on div at bounding box center [728, 409] width 1456 height 818
click at [1434, 130] on div at bounding box center [728, 409] width 1456 height 818
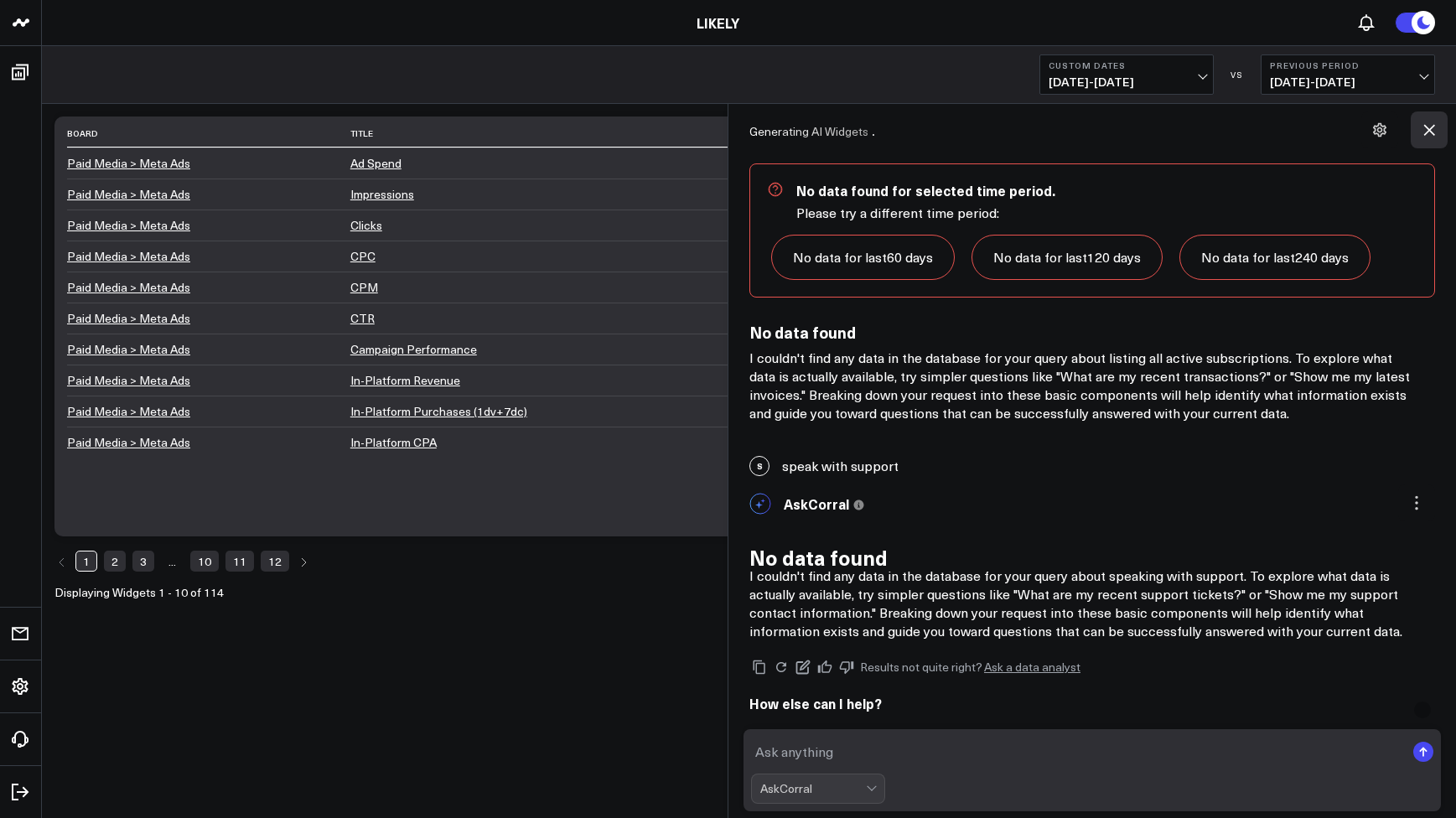
click at [1430, 130] on icon at bounding box center [1429, 130] width 11 height 11
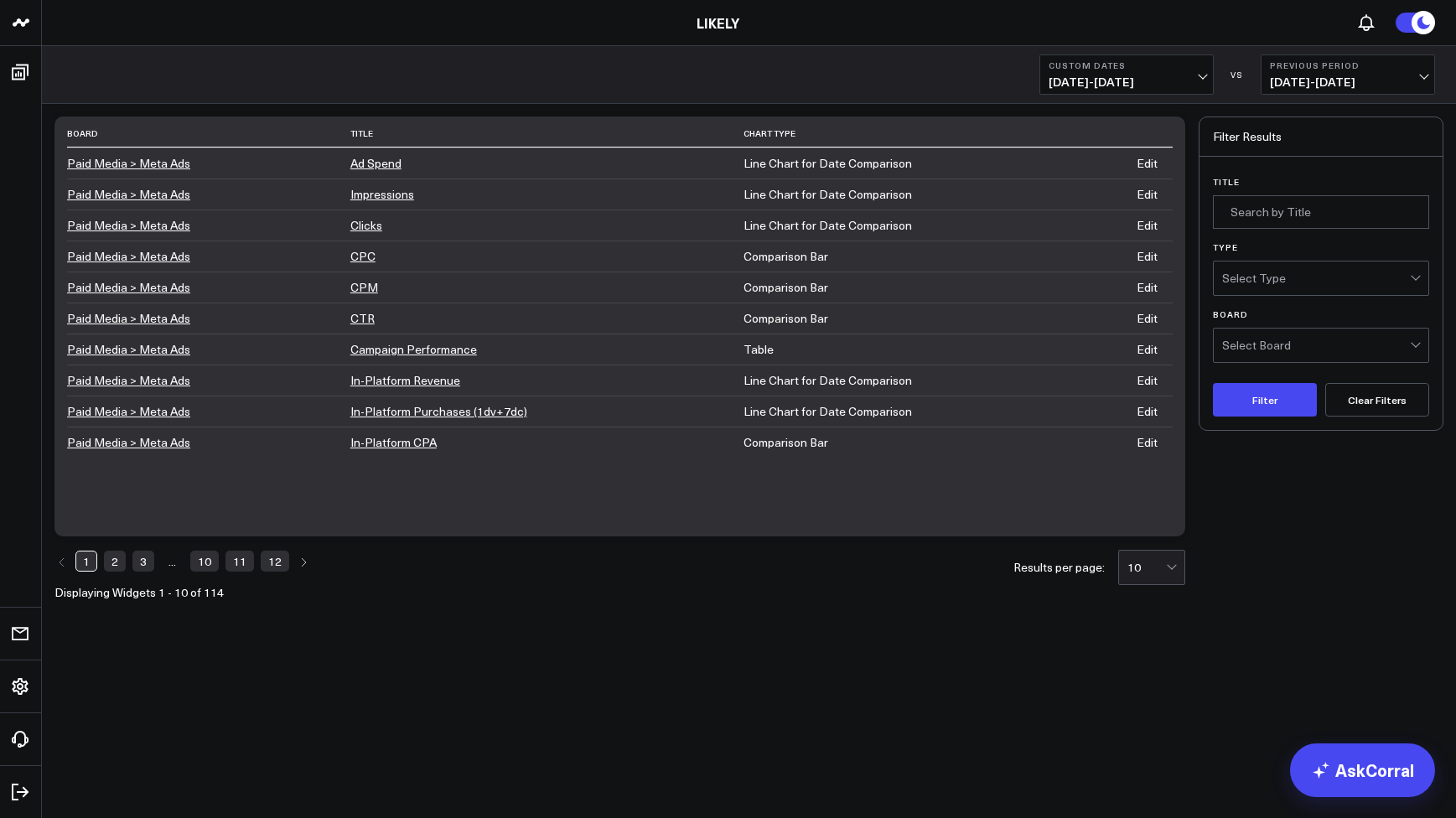
click at [506, 654] on body "Cinq à Sept LIKELY LIKELY Custom Dates 09/20/25 - 09/20/25 VS Previous Period 0…" at bounding box center [728, 409] width 1456 height 818
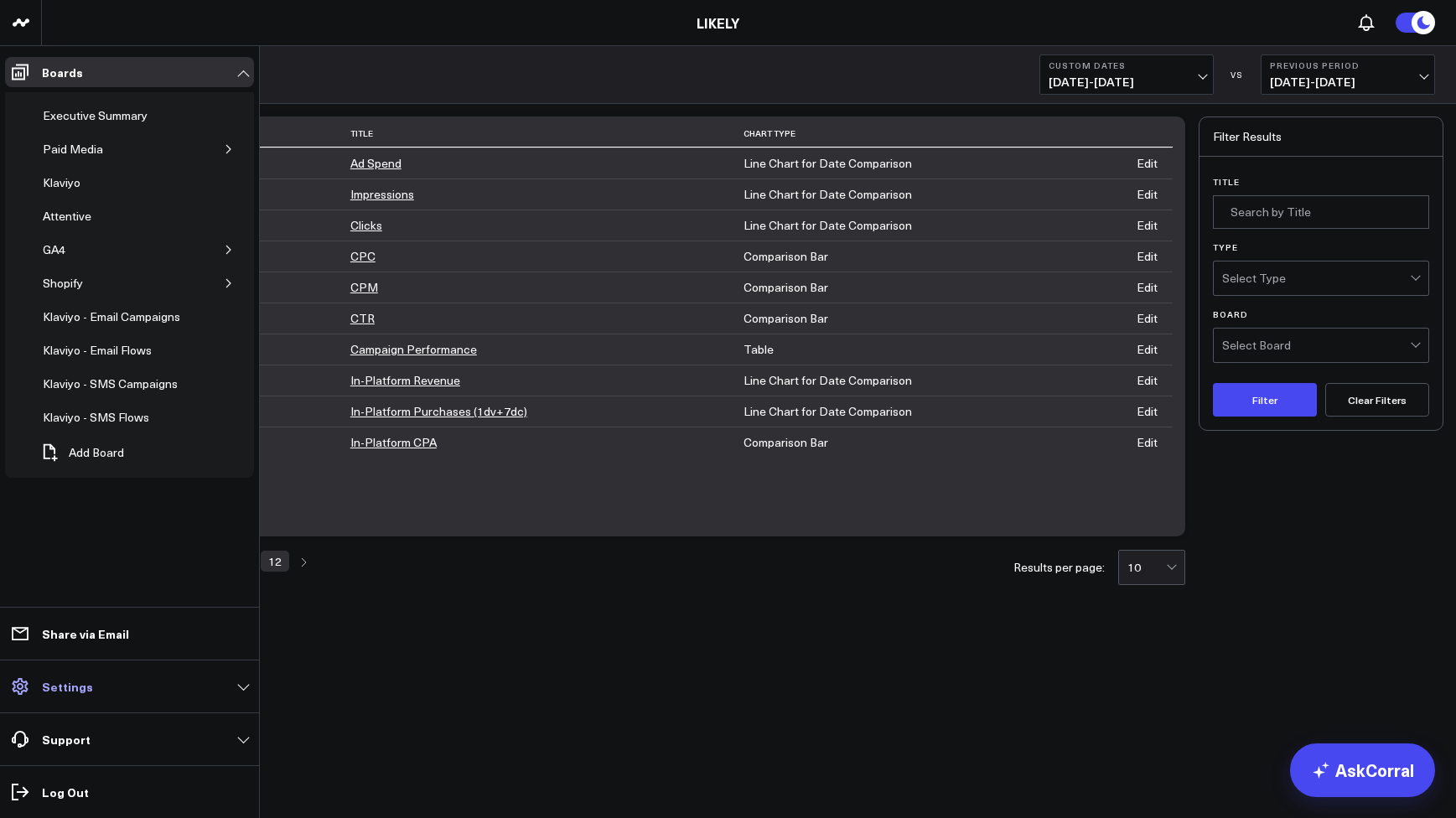
click at [39, 683] on link "Settings" at bounding box center [129, 686] width 249 height 30
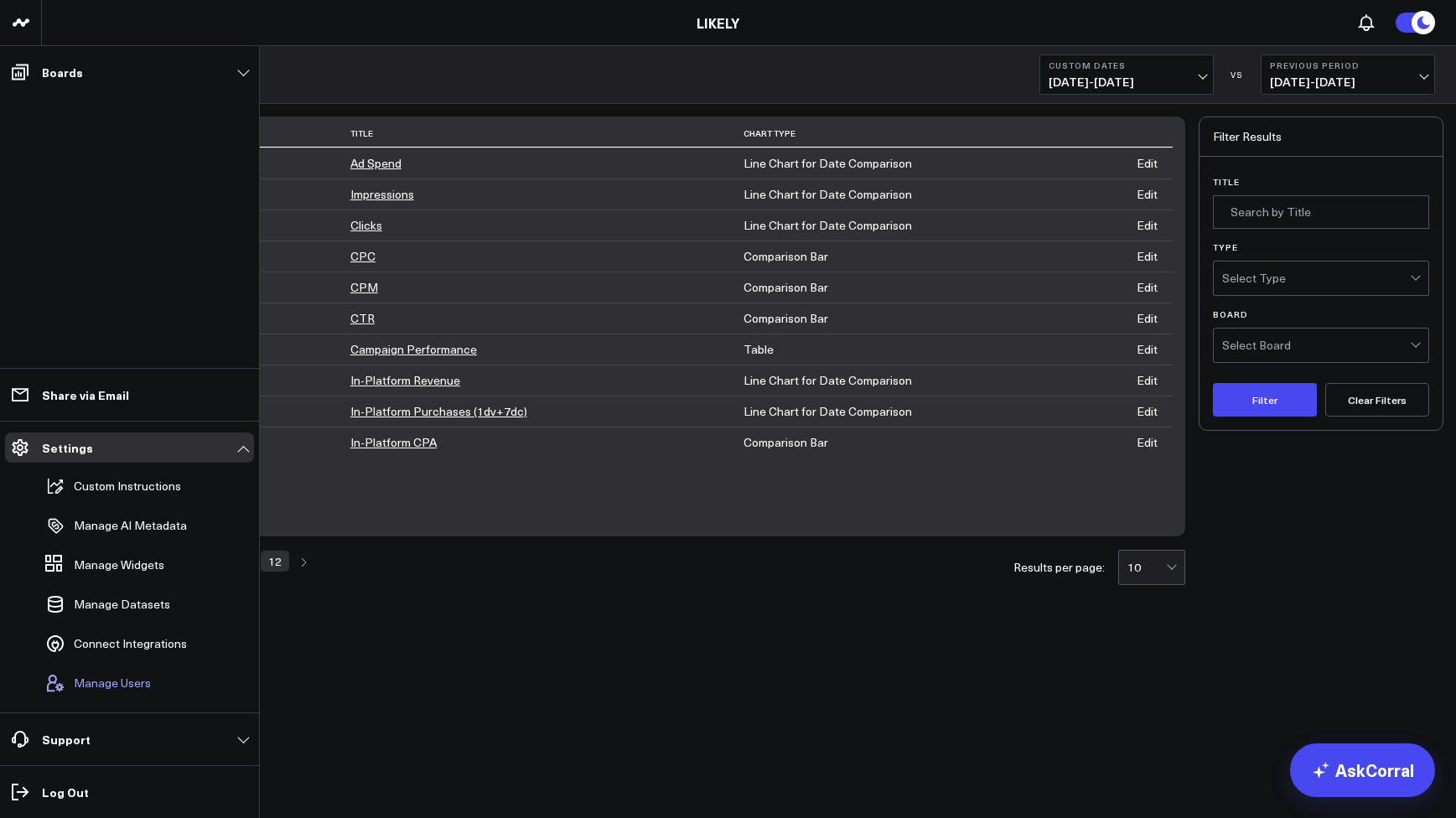
click at [139, 680] on span "Manage Users" at bounding box center [112, 683] width 77 height 14
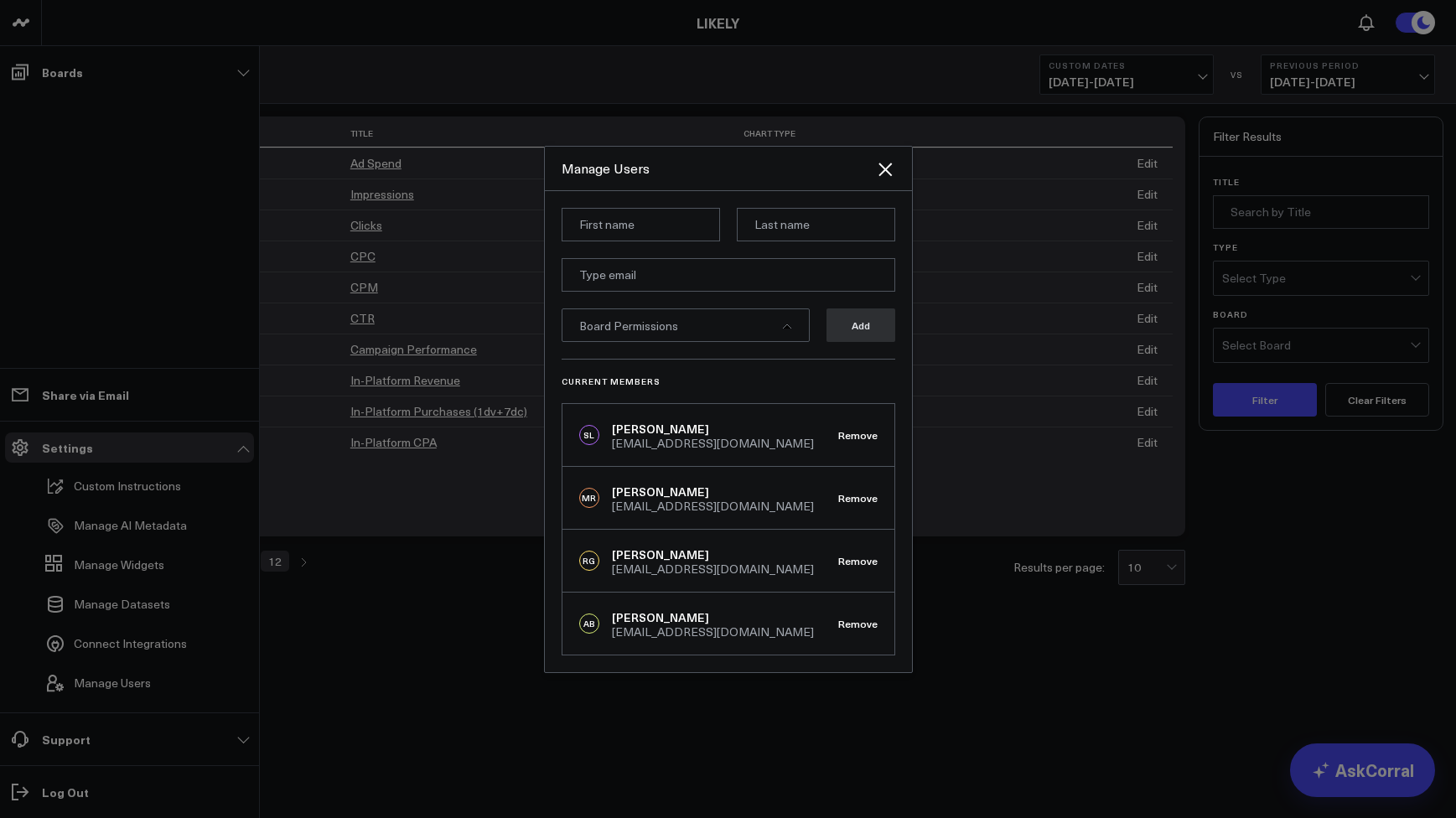
scroll to position [0, 0]
click at [762, 318] on div "Board Permissions" at bounding box center [685, 325] width 248 height 34
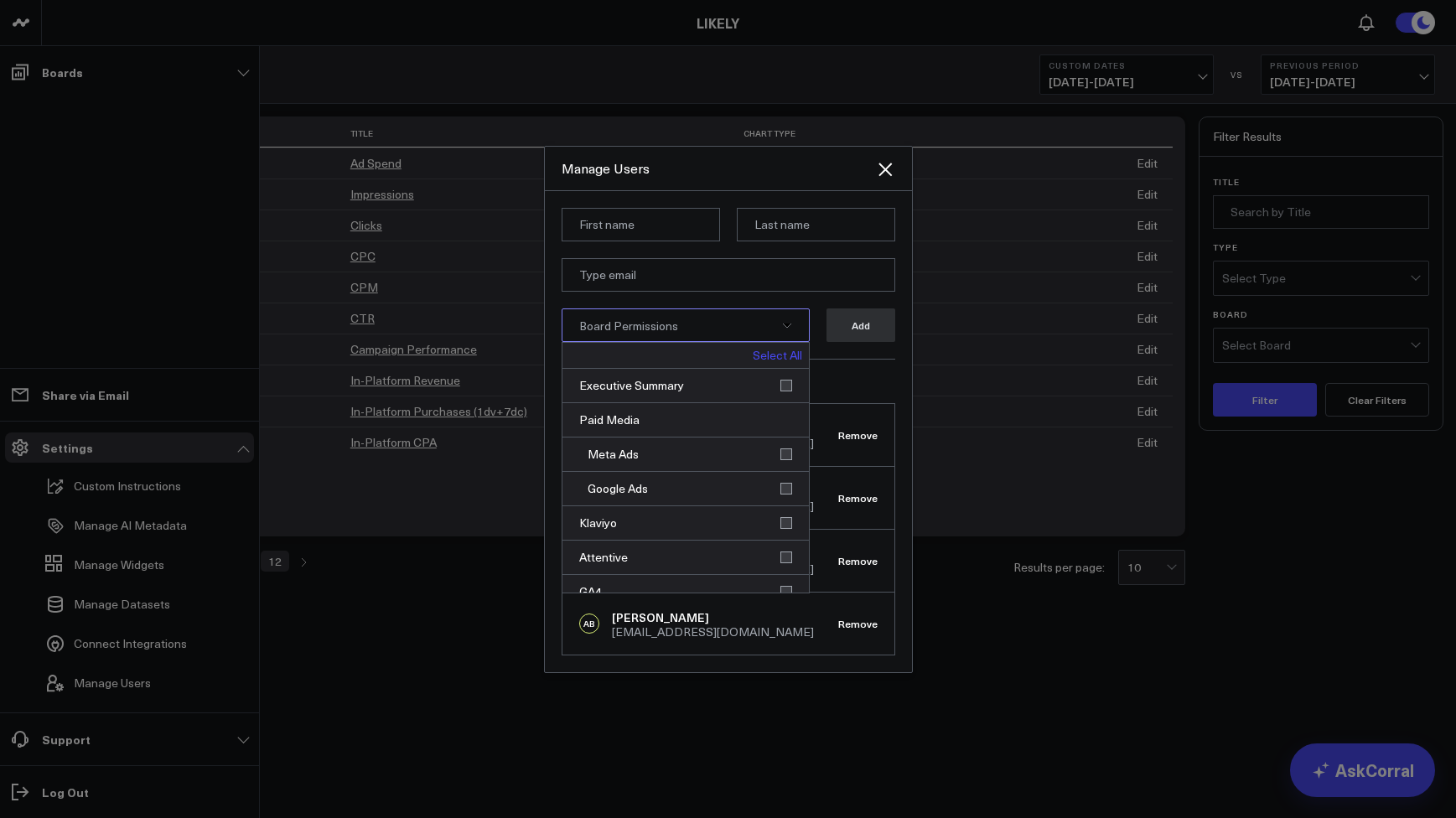
click at [714, 322] on div "Board Permissions" at bounding box center [685, 325] width 248 height 34
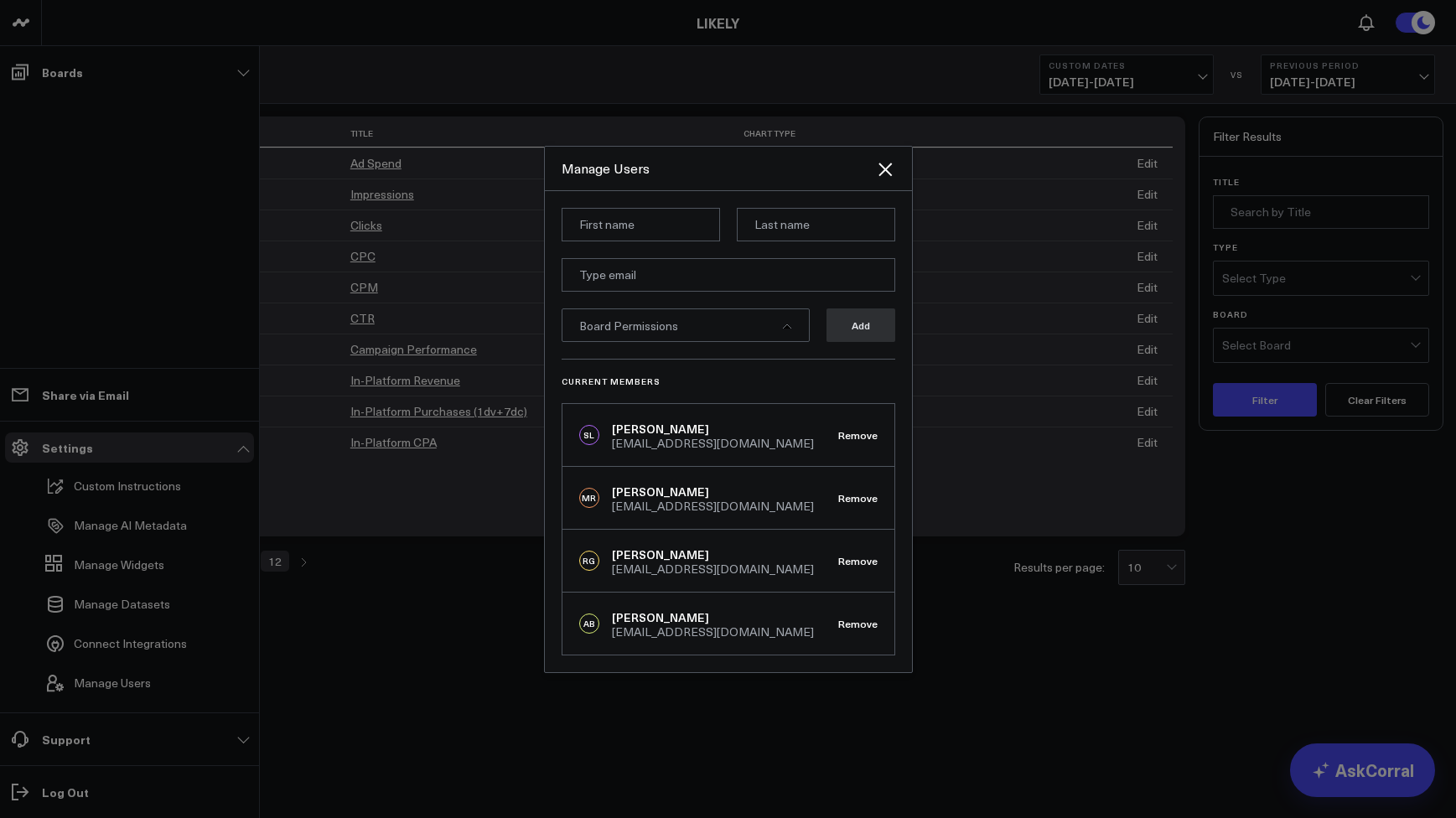
click at [399, 652] on div at bounding box center [728, 409] width 1456 height 818
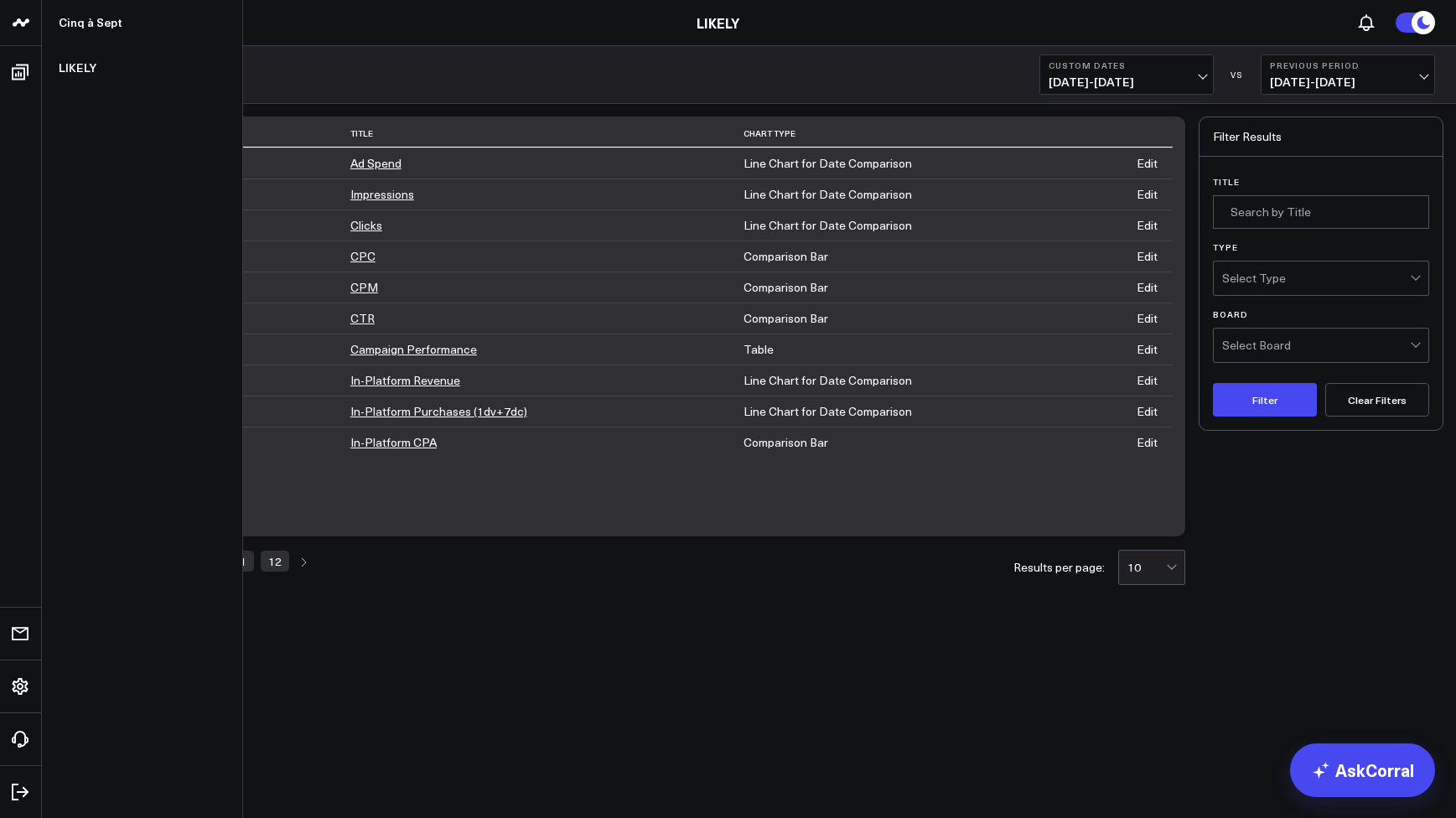
click at [27, 37] on link at bounding box center [20, 22] width 42 height 46
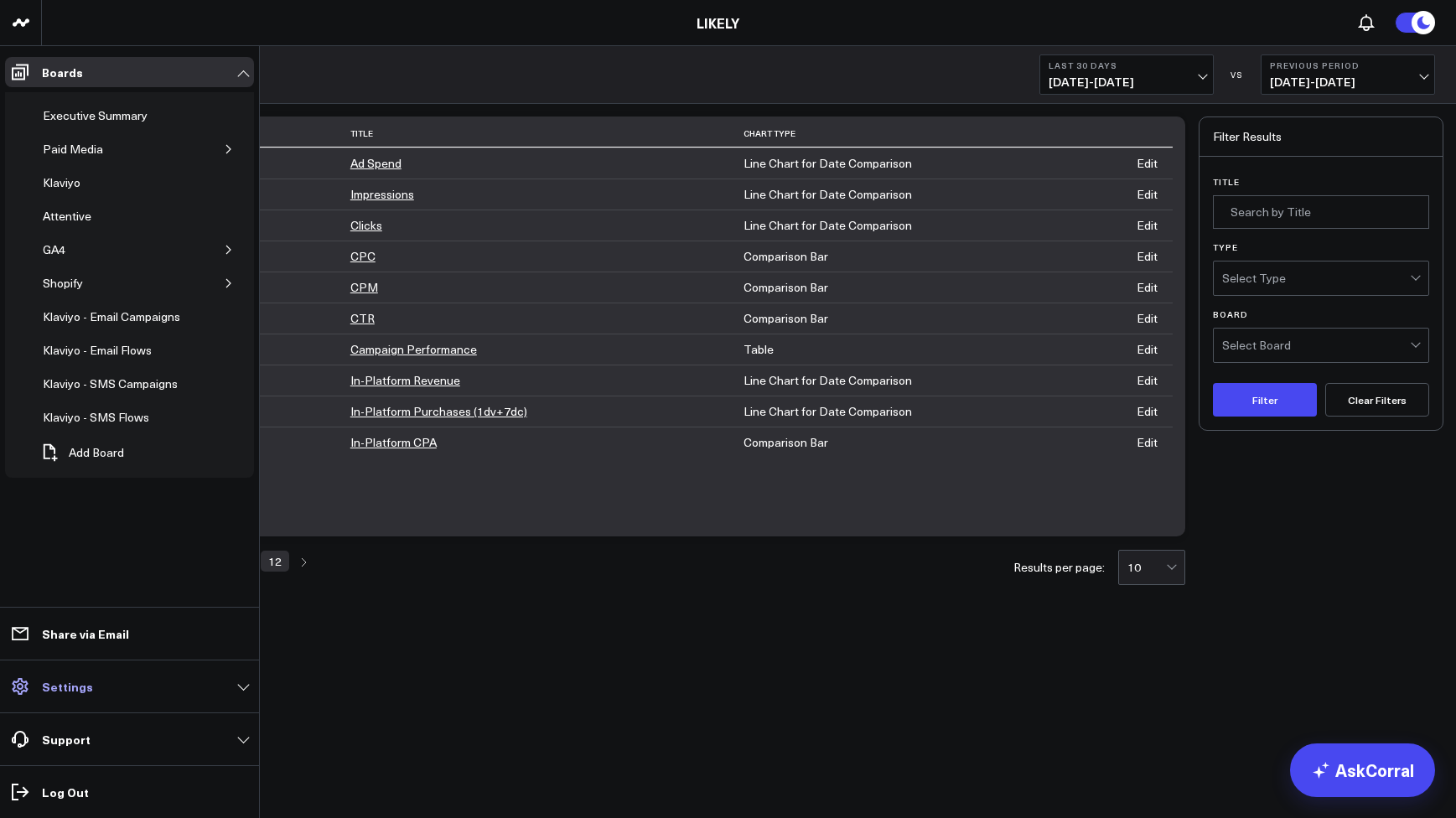
click at [86, 697] on link "Settings" at bounding box center [129, 686] width 249 height 30
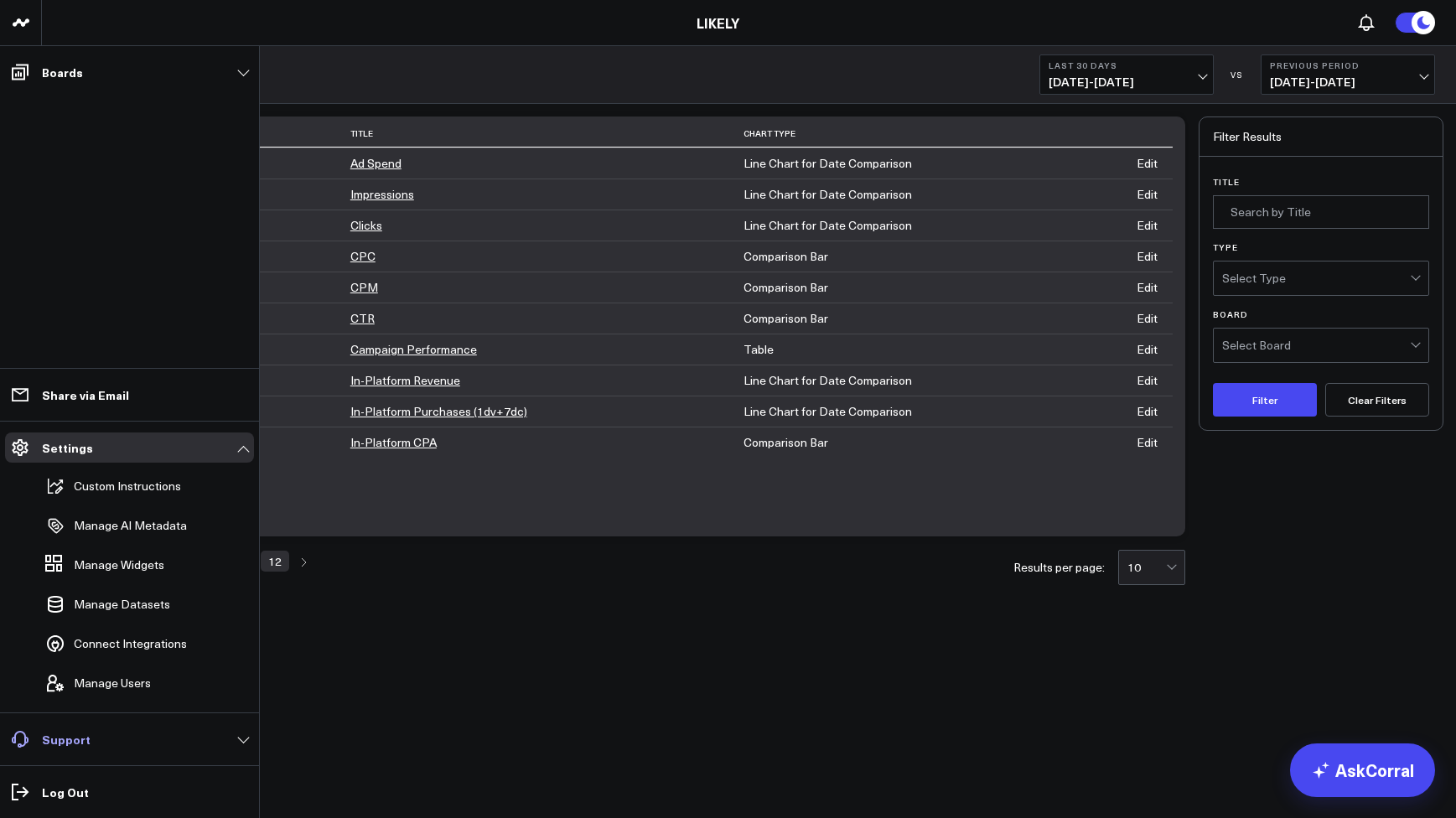
click at [99, 738] on link "Support" at bounding box center [129, 739] width 249 height 30
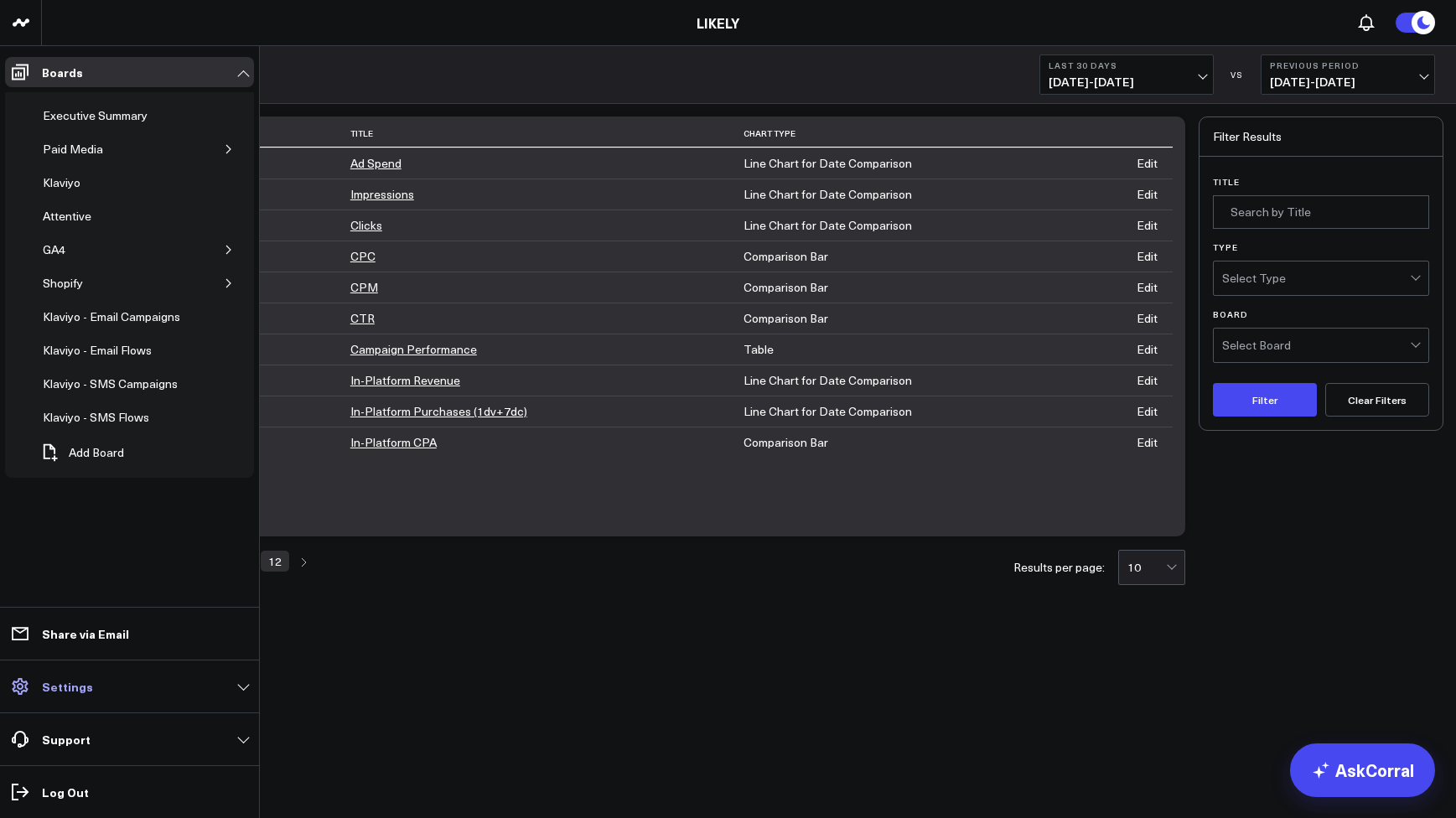
click at [58, 683] on p "Settings" at bounding box center [67, 687] width 51 height 14
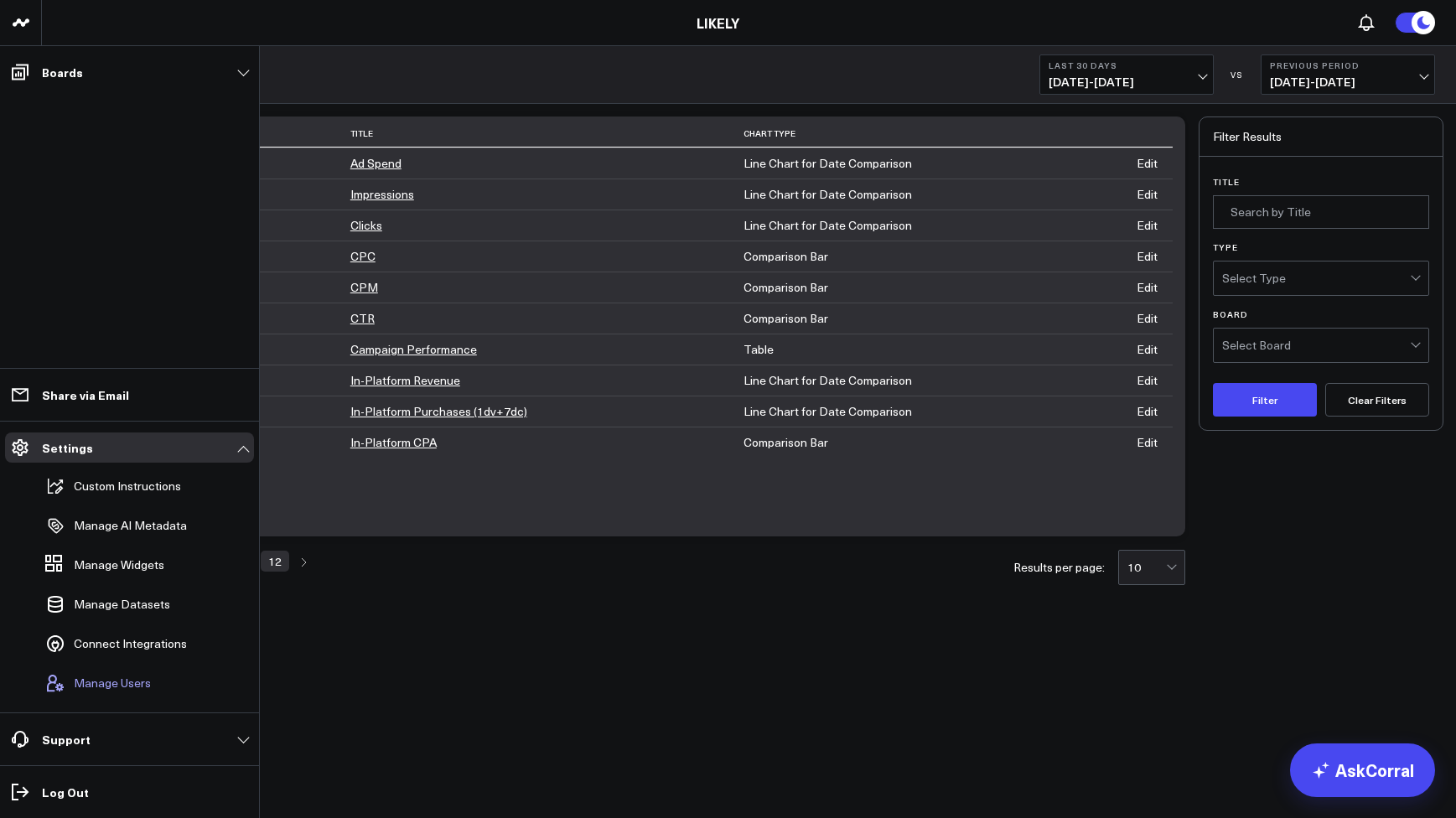
click at [131, 681] on span "Manage Users" at bounding box center [112, 683] width 77 height 14
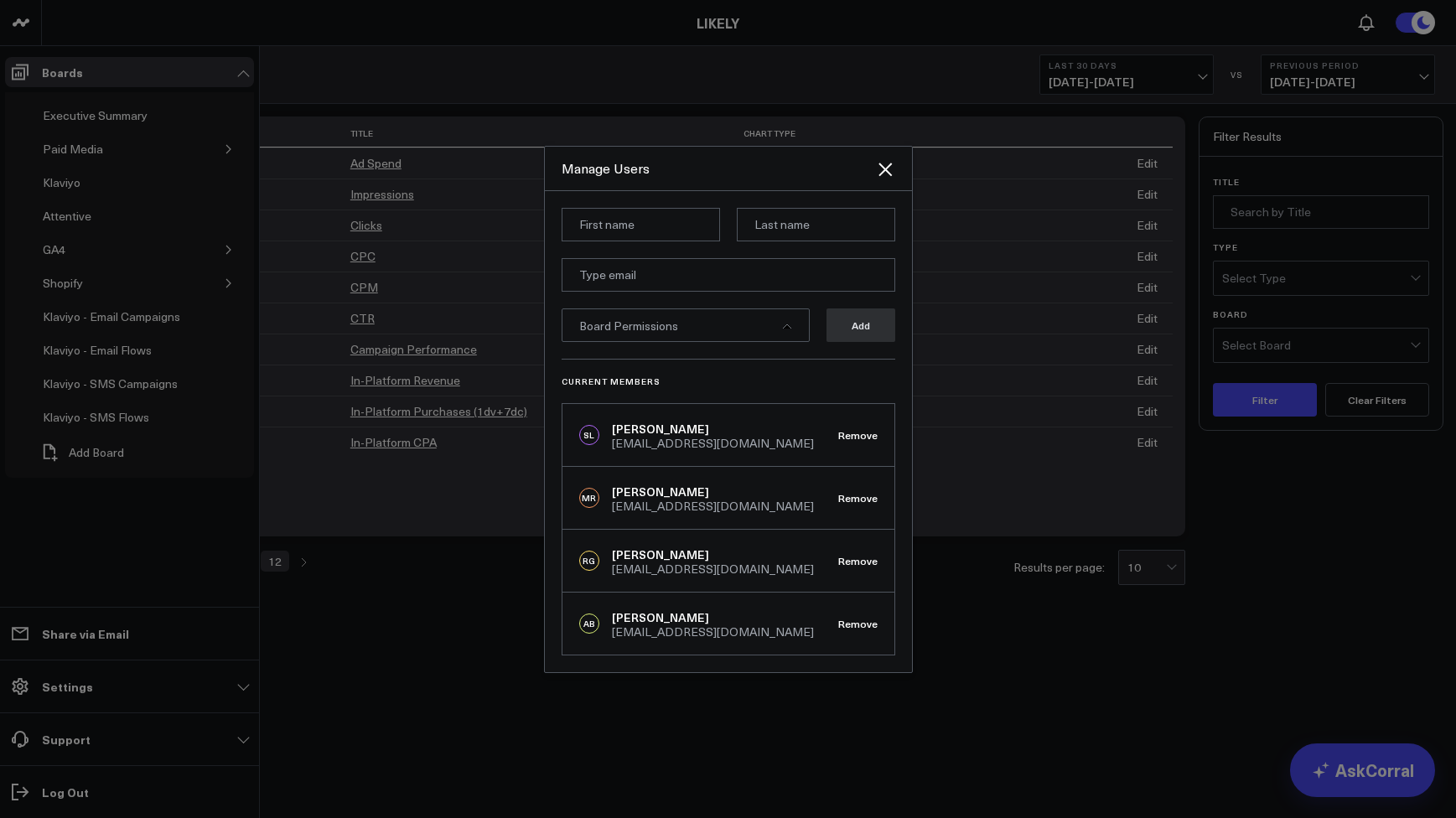
click at [651, 438] on div "[EMAIL_ADDRESS][DOMAIN_NAME]" at bounding box center [713, 444] width 202 height 12
copy div "[EMAIL_ADDRESS][DOMAIN_NAME] Remove"
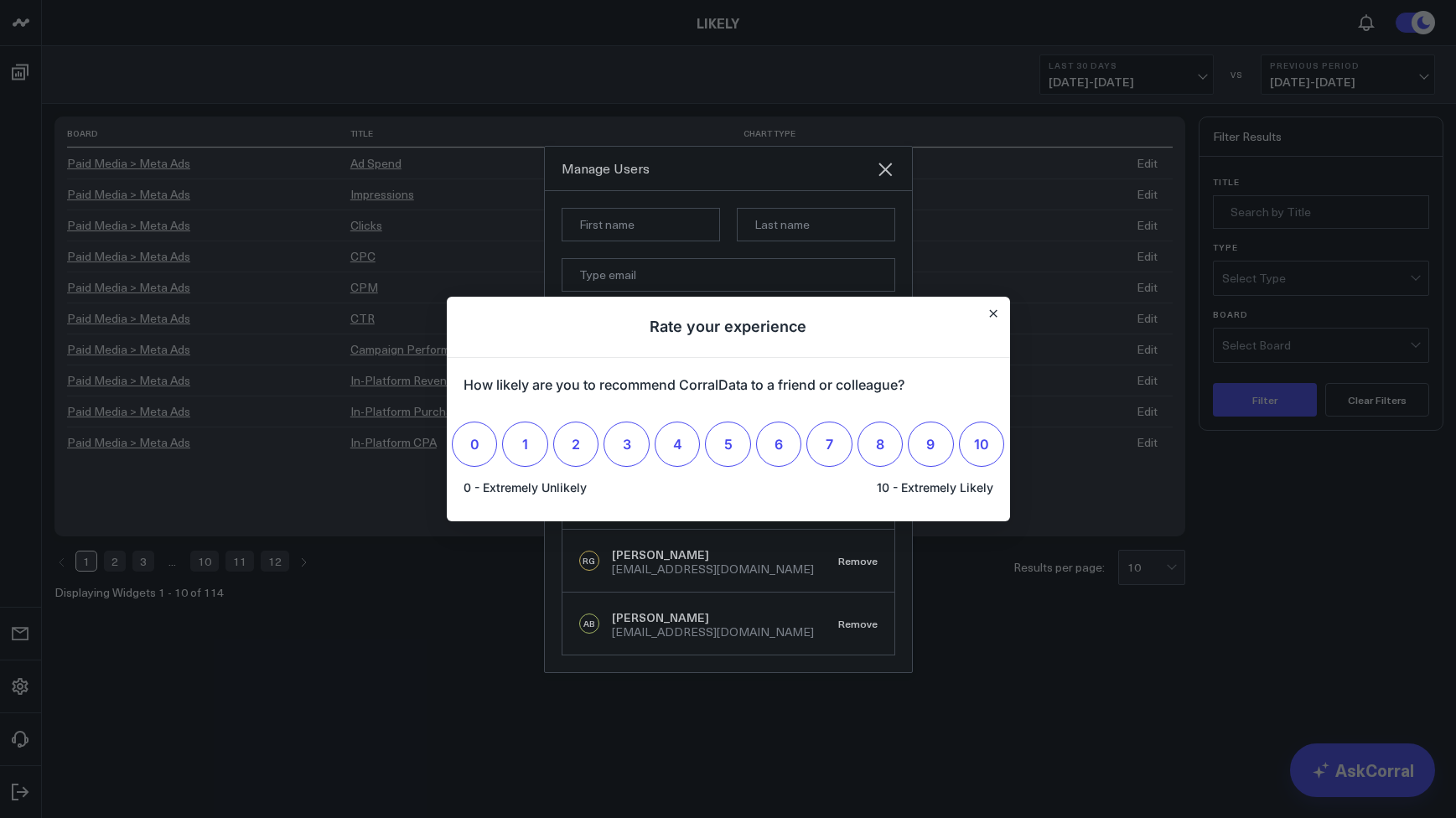
click at [995, 324] on h1 "Rate your experience" at bounding box center [728, 327] width 563 height 61
click at [989, 315] on icon "Close" at bounding box center [993, 313] width 9 height 9
